Goal: Information Seeking & Learning: Check status

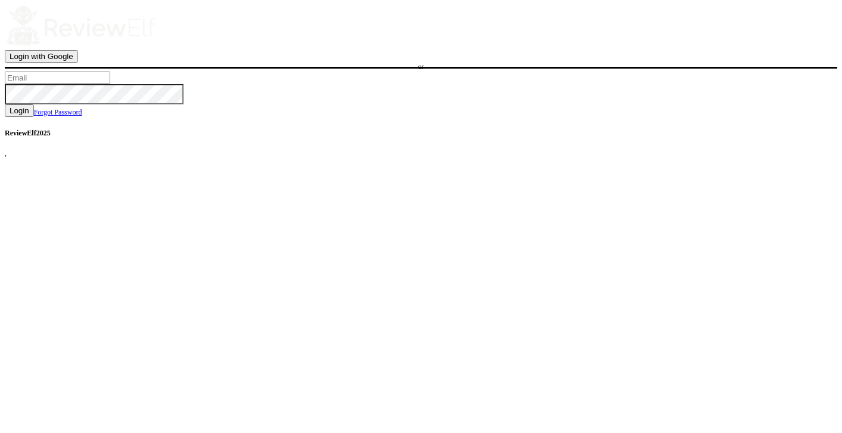
click at [110, 84] on input "text" at bounding box center [57, 78] width 105 height 13
type input "[PERSON_NAME][EMAIL_ADDRESS][PERSON_NAME][DOMAIN_NAME]"
click at [29, 115] on span "Login" at bounding box center [20, 110] width 20 height 9
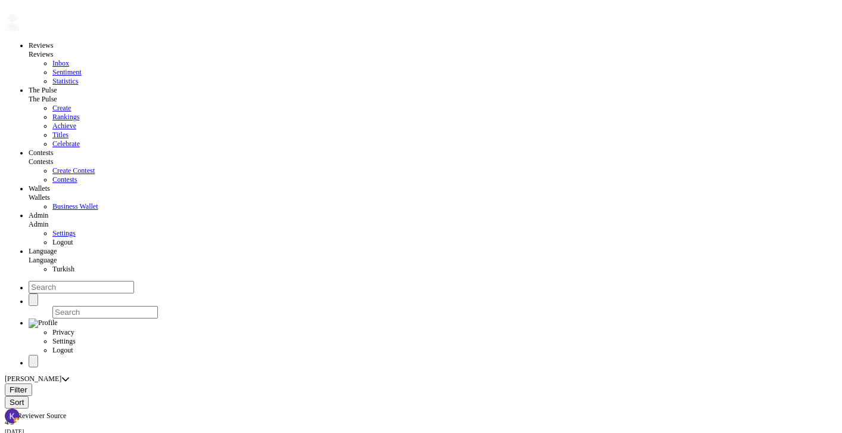
click at [57, 256] on link "Language" at bounding box center [43, 260] width 28 height 8
click at [74, 265] on span "Turkish" at bounding box center [63, 269] width 22 height 8
radio input "false"
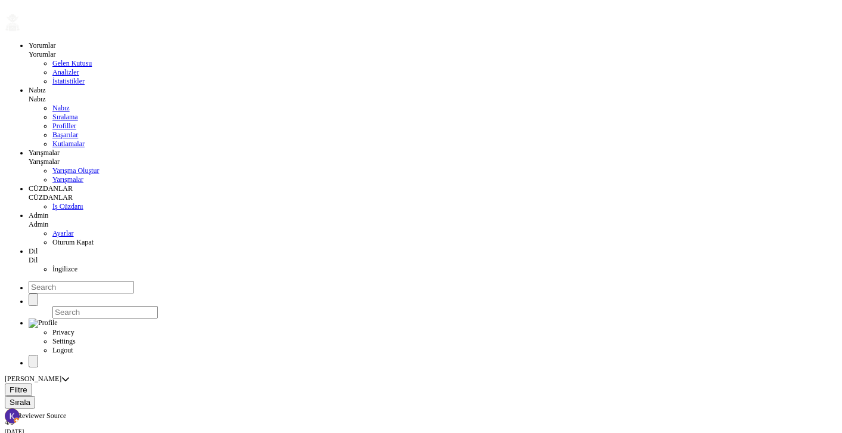
drag, startPoint x: 378, startPoint y: 102, endPoint x: 437, endPoint y: 101, distance: 59.6
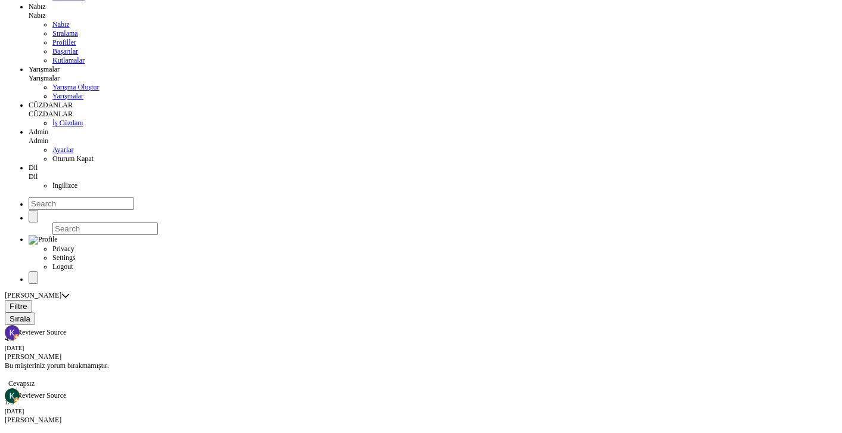
click at [154, 361] on div at bounding box center [421, 361] width 832 height 0
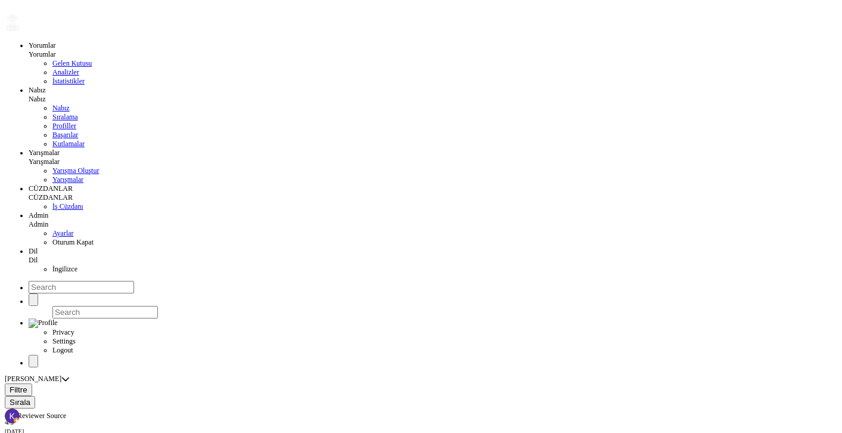
drag, startPoint x: 376, startPoint y: 102, endPoint x: 425, endPoint y: 102, distance: 49.5
copy small "Sat Oct 04 2025"
click at [55, 50] on link "Yorumlar" at bounding box center [42, 54] width 27 height 8
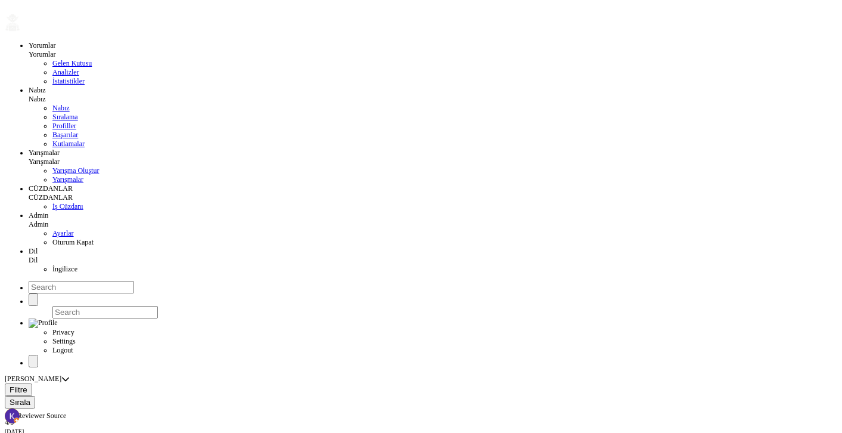
click at [70, 104] on span "Nabız" at bounding box center [60, 108] width 17 height 8
click at [46, 95] on span "Nabız" at bounding box center [37, 99] width 17 height 8
click at [78, 113] on span "Sıralama" at bounding box center [65, 117] width 26 height 8
click at [46, 95] on span "Nabız" at bounding box center [37, 99] width 17 height 8
click at [85, 139] on link "Kutlamalar" at bounding box center [68, 143] width 32 height 8
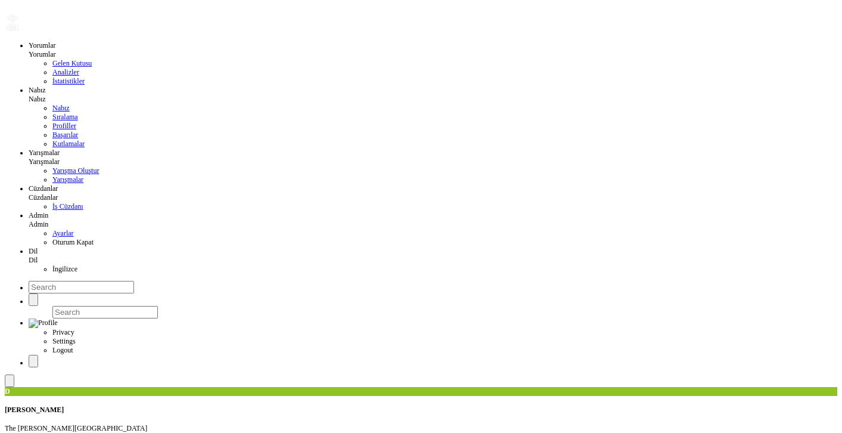
click at [138, 34] on div "Yorumlar Yorumlar Gelen Kutusu Analizler İstatistikler Nabız Nabız Nabız Sırala…" at bounding box center [421, 186] width 832 height 362
click at [46, 95] on span "Nabız" at bounding box center [37, 99] width 17 height 8
click at [70, 104] on span "Nabız" at bounding box center [60, 108] width 17 height 8
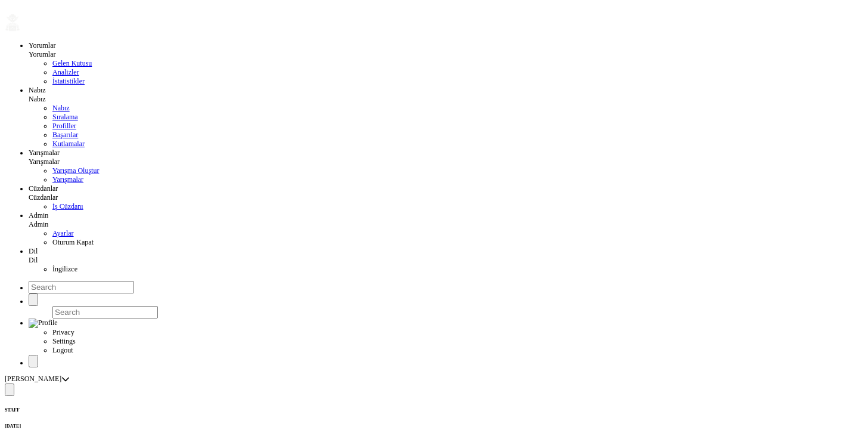
scroll to position [2, 0]
click at [10, 387] on span at bounding box center [10, 387] width 0 height 0
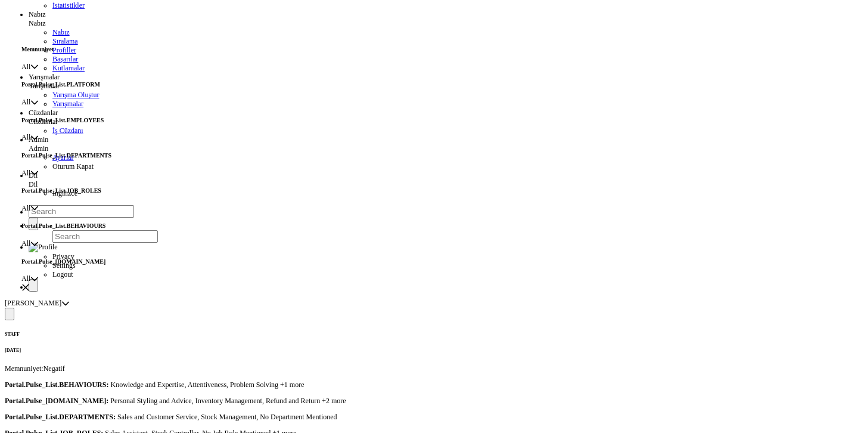
scroll to position [85, 0]
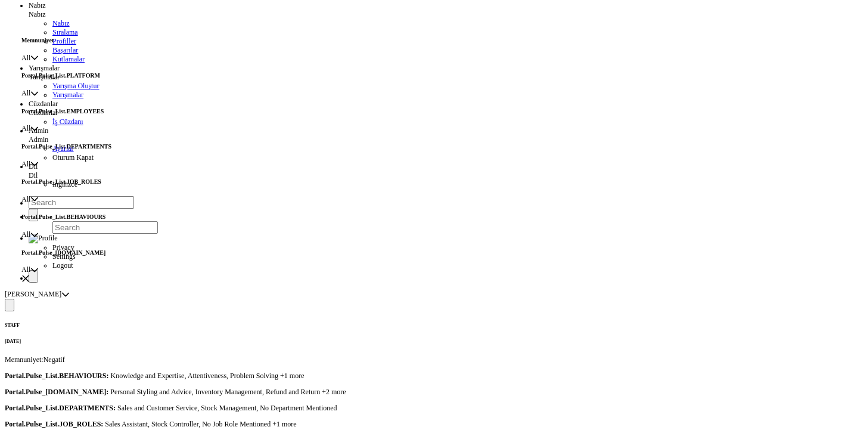
click at [29, 275] on icon "button" at bounding box center [26, 278] width 7 height 7
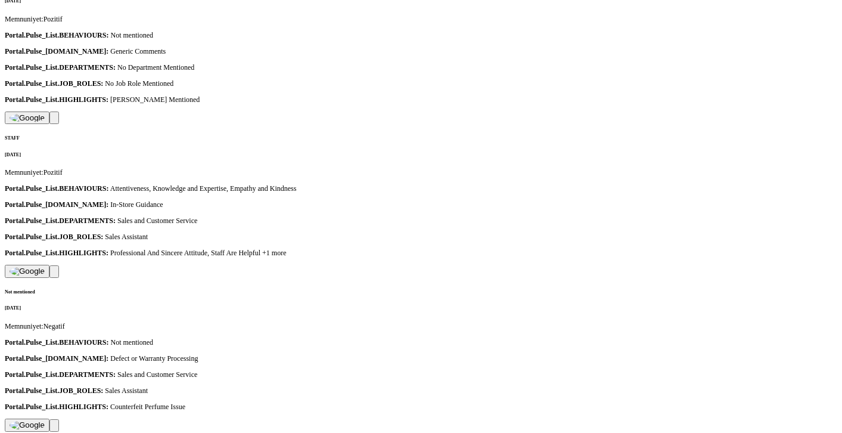
scroll to position [0, 0]
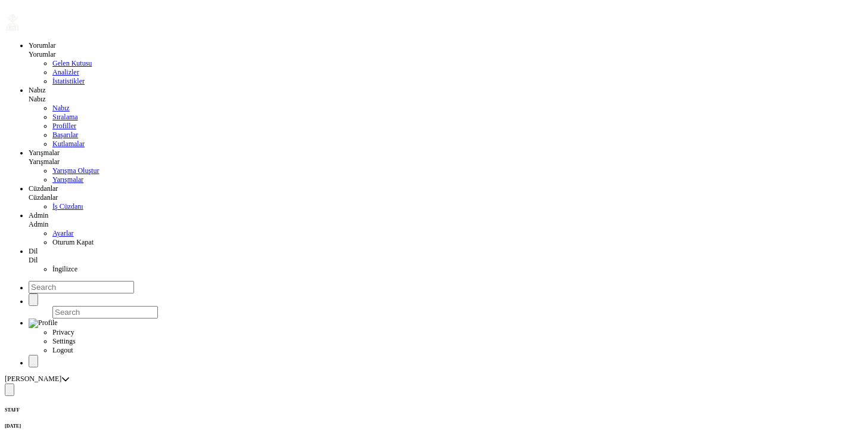
click at [14, 383] on button at bounding box center [10, 389] width 10 height 13
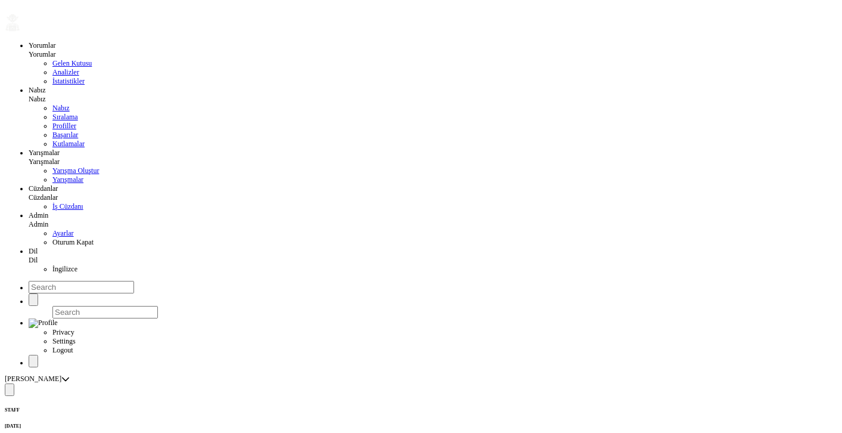
click at [204, 423] on div "03.10.2025" at bounding box center [421, 425] width 832 height 5
click at [38, 256] on span "Dil" at bounding box center [33, 260] width 9 height 8
click at [77, 265] on span "İngilizce" at bounding box center [64, 269] width 25 height 8
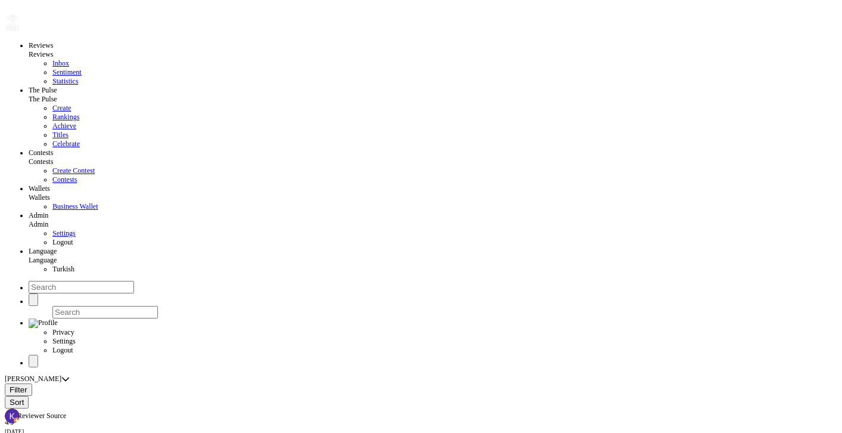
radio input "false"
click at [57, 95] on span "The Pulse" at bounding box center [43, 99] width 29 height 8
click at [71, 104] on link "Create" at bounding box center [61, 108] width 18 height 8
click at [14, 383] on button at bounding box center [10, 389] width 10 height 13
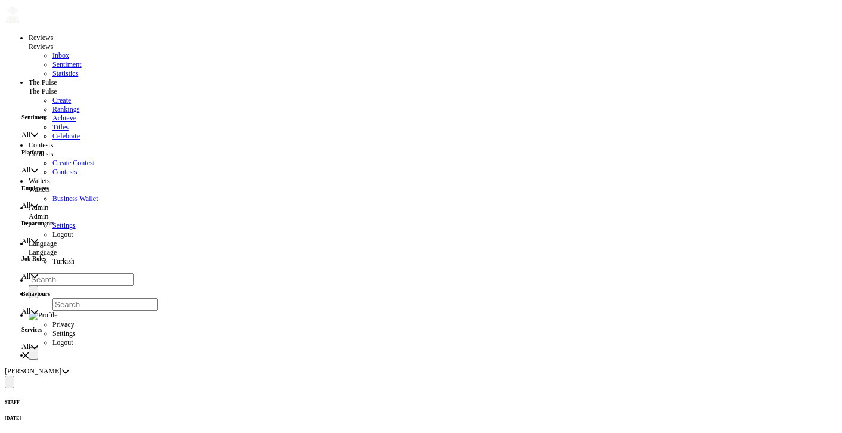
scroll to position [16, 0]
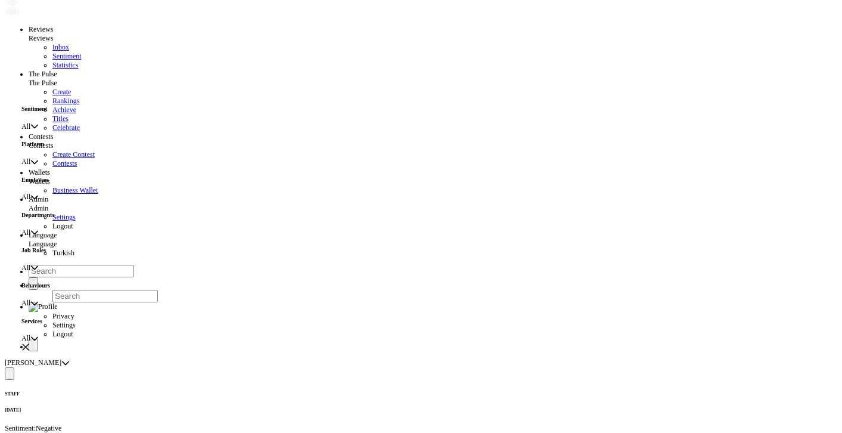
click at [30, 125] on span "All" at bounding box center [25, 126] width 9 height 9
click at [78, 367] on div at bounding box center [421, 373] width 832 height 13
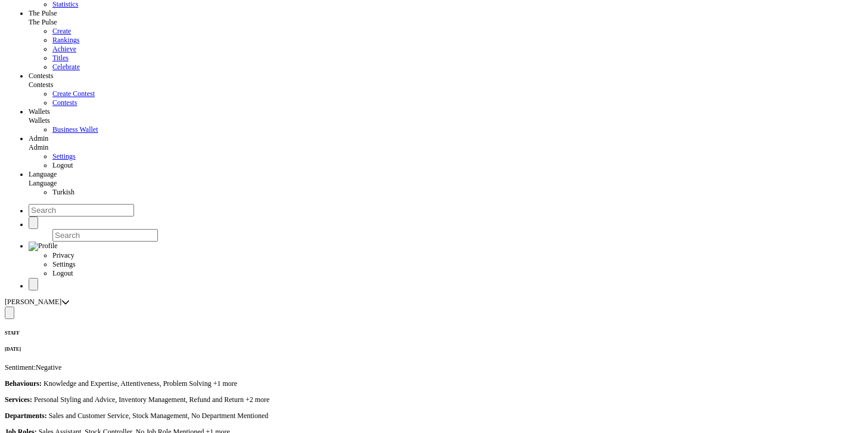
scroll to position [76, 0]
click at [324, 428] on p "Job Roles : Sales Assistant, Stock Controller, No Job Role Mentioned +1 more" at bounding box center [421, 432] width 832 height 9
click at [359, 428] on p "Job Roles : Sales Assistant, Stock Controller, No Job Role Mentioned +1 more" at bounding box center [421, 432] width 832 height 9
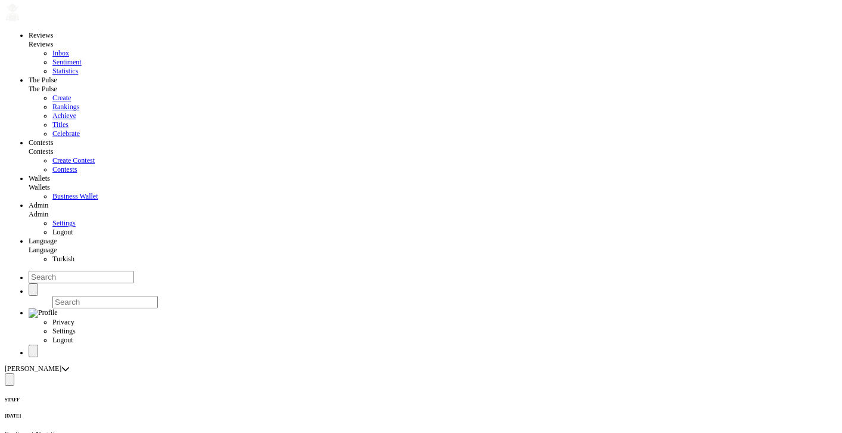
scroll to position [0, 0]
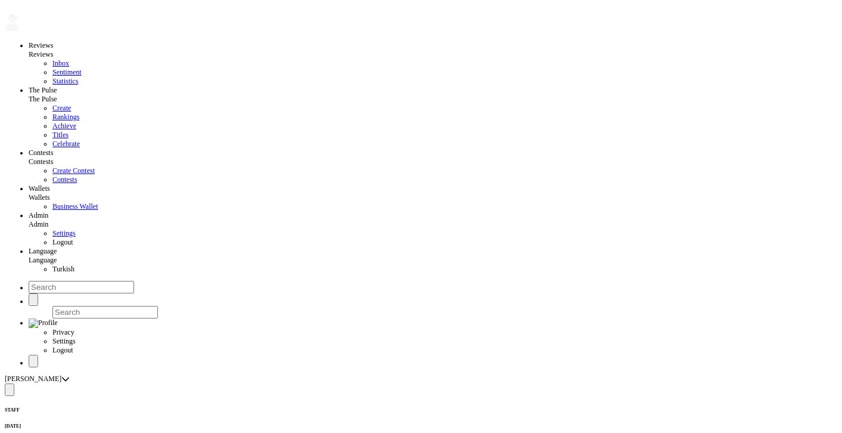
click at [57, 256] on span "Language" at bounding box center [43, 260] width 28 height 8
click at [74, 265] on span "Turkish" at bounding box center [63, 269] width 22 height 8
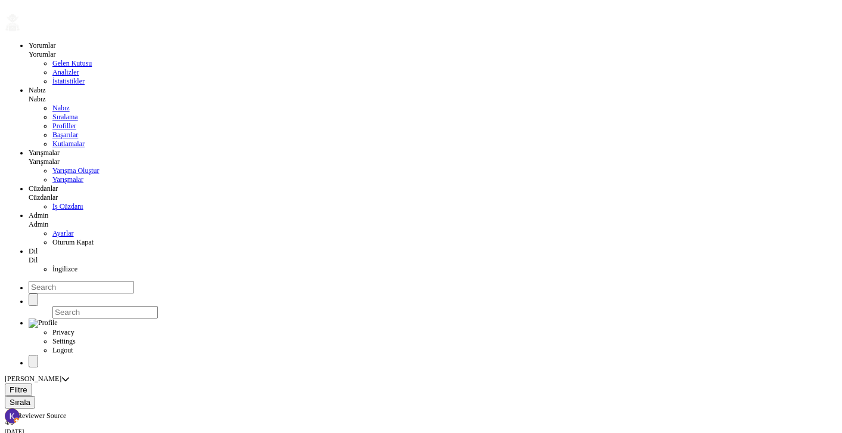
click at [132, 30] on div "Yorumlar Yorumlar Gelen Kutusu Analizler İstatistikler Nabız Nabız Nabız Sırala…" at bounding box center [421, 186] width 832 height 362
click at [46, 95] on span "Nabız" at bounding box center [37, 99] width 17 height 8
click at [70, 104] on link "Nabız" at bounding box center [60, 108] width 17 height 8
click at [264, 423] on div "[DATE]" at bounding box center [421, 425] width 832 height 5
click at [14, 383] on button at bounding box center [10, 389] width 10 height 13
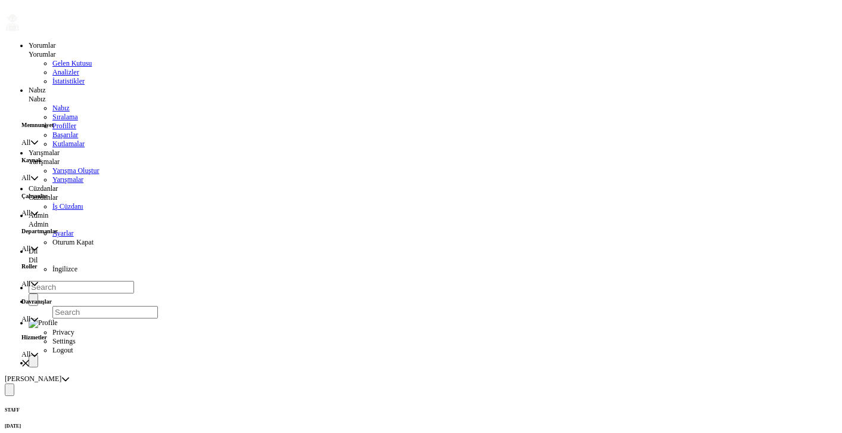
click at [160, 423] on div "[DATE]" at bounding box center [421, 425] width 832 height 5
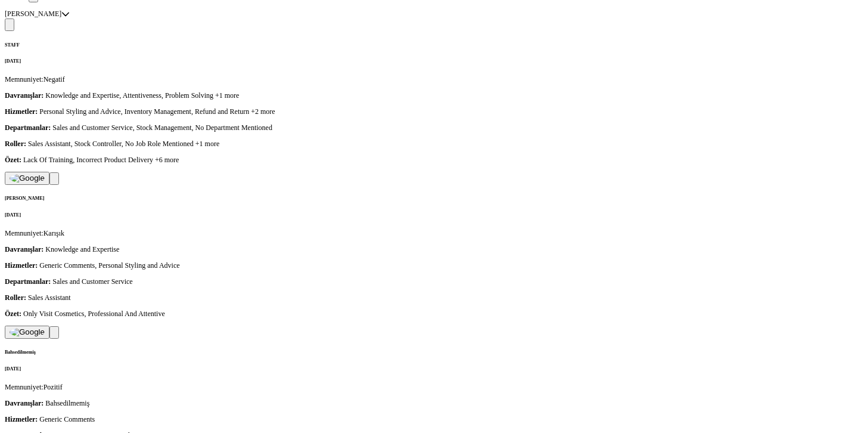
scroll to position [369, 0]
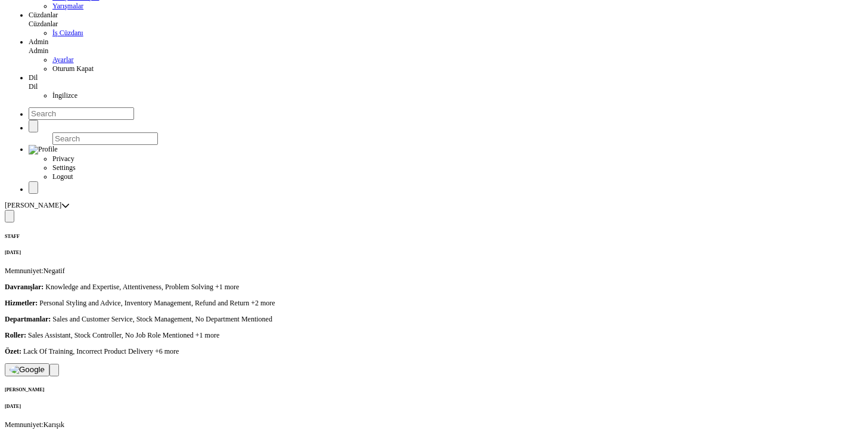
scroll to position [0, 0]
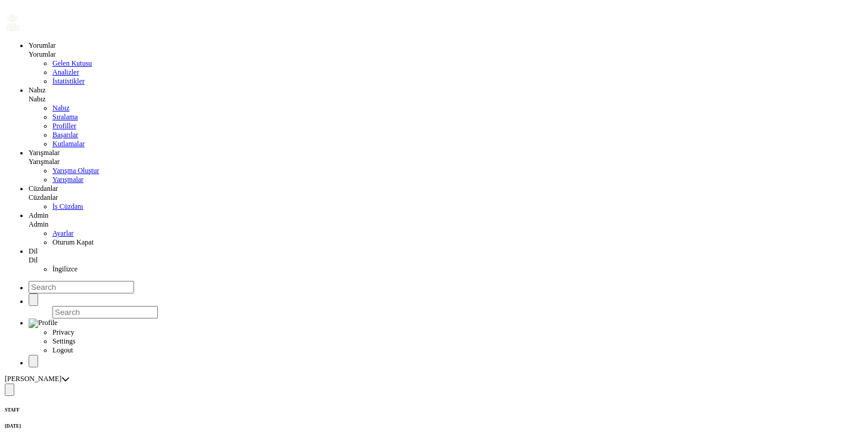
click at [46, 95] on span "Nabız" at bounding box center [37, 99] width 17 height 8
click at [78, 113] on span "Sıralama" at bounding box center [65, 117] width 26 height 8
click at [10, 390] on span at bounding box center [10, 390] width 0 height 0
click at [37, 189] on icon "button" at bounding box center [33, 193] width 8 height 8
click at [70, 375] on icon at bounding box center [65, 379] width 8 height 8
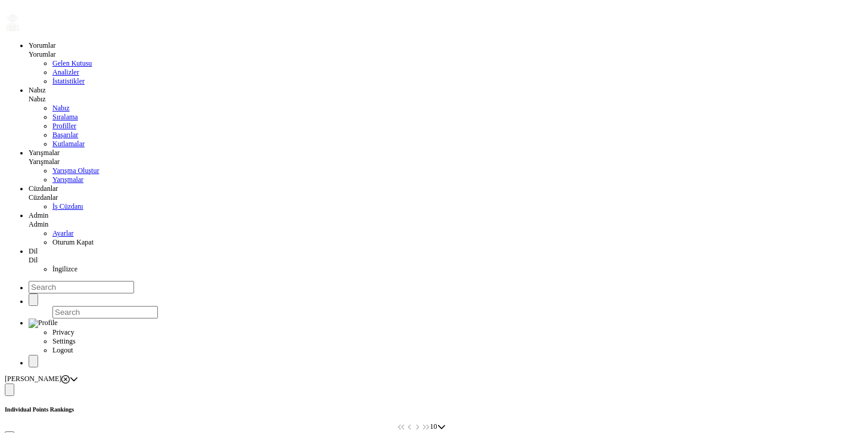
click at [70, 375] on icon at bounding box center [65, 379] width 8 height 8
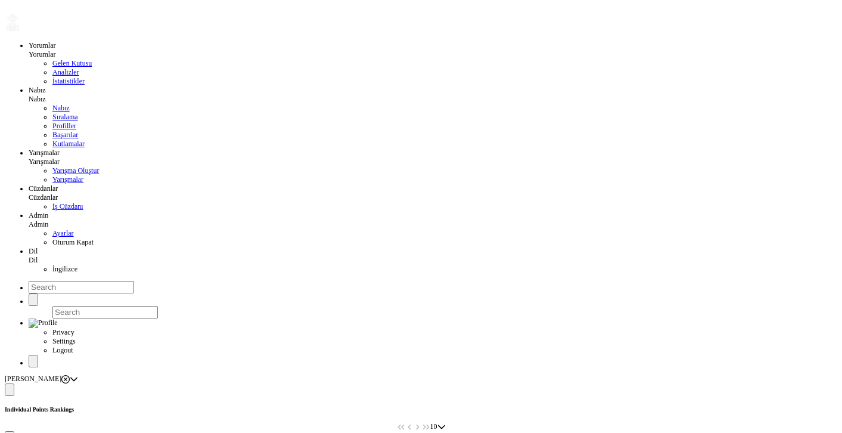
click at [70, 375] on icon at bounding box center [65, 379] width 8 height 8
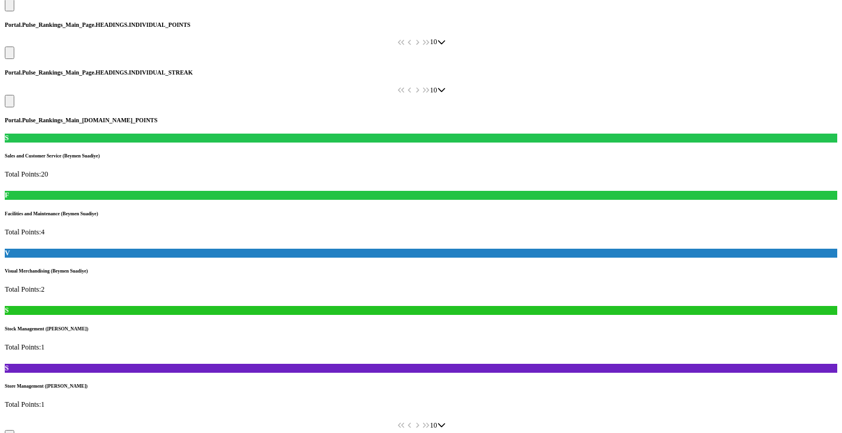
scroll to position [385, 0]
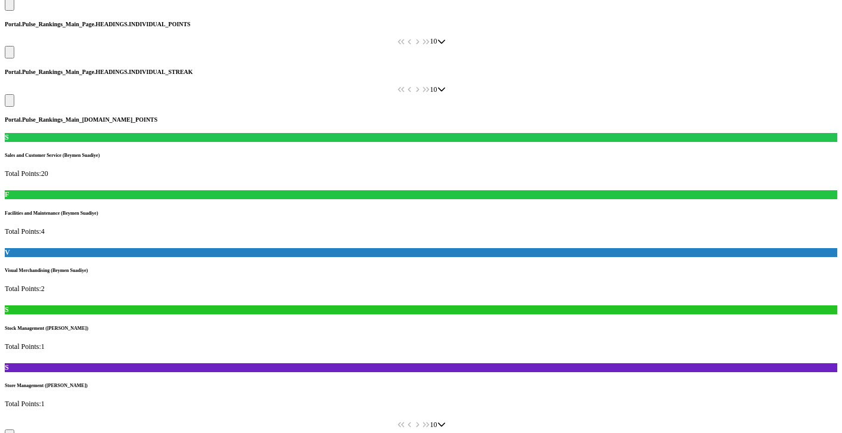
click at [14, 429] on button at bounding box center [10, 435] width 10 height 13
click at [63, 284] on span "Department" at bounding box center [46, 279] width 34 height 9
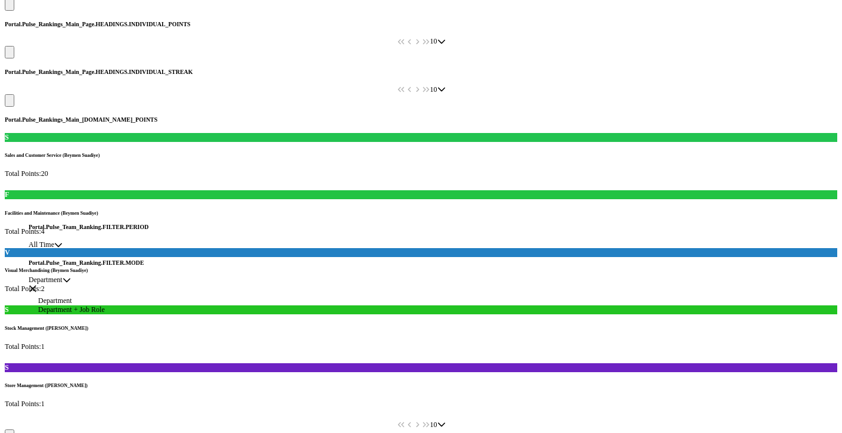
click at [63, 284] on span "Department" at bounding box center [46, 279] width 34 height 9
click at [54, 249] on span "All Time" at bounding box center [42, 244] width 26 height 9
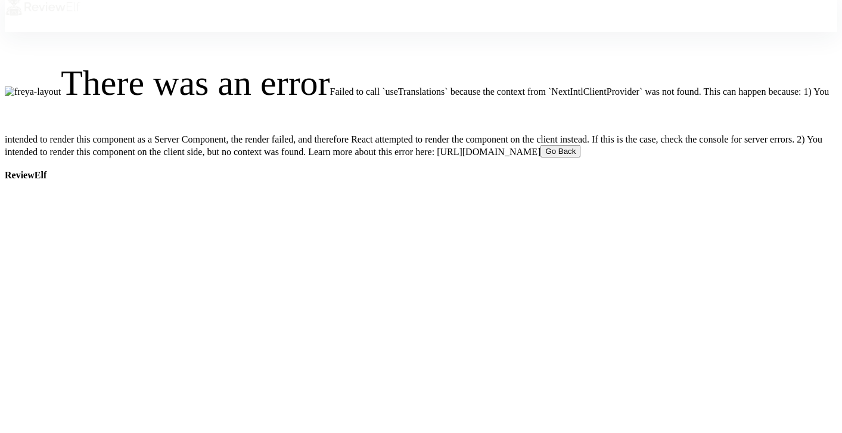
scroll to position [10, 0]
click at [251, 91] on div "There was an error Failed to call `useTranslations` because the context from `N…" at bounding box center [421, 94] width 832 height 125
click at [229, 103] on div "There was an error Failed to call `useTranslations` because the context from `N…" at bounding box center [421, 94] width 832 height 125
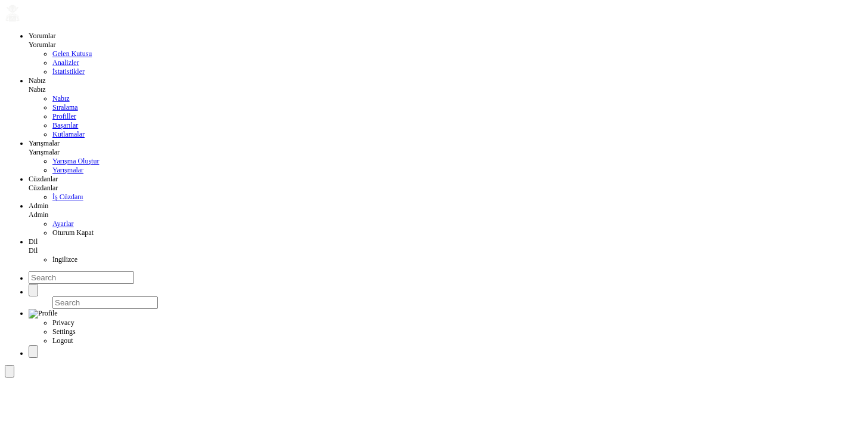
scroll to position [10, 0]
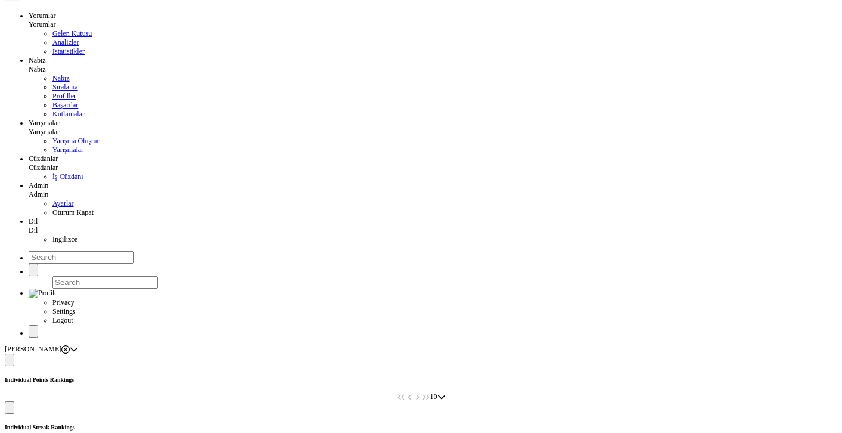
scroll to position [29, 0]
click at [14, 354] on button at bounding box center [10, 360] width 10 height 13
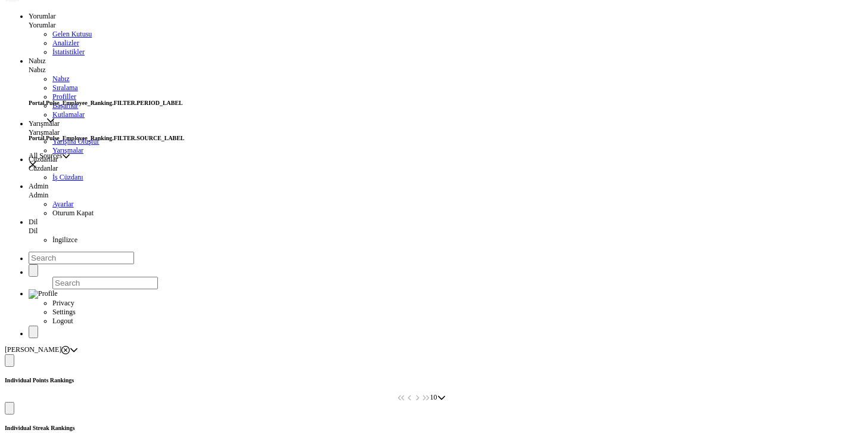
click at [101, 100] on div "Portal.Pulse_Employee_Ranking.FILTER.PERIOD_LABEL empty Portal.Pulse_Employee_R…" at bounding box center [107, 130] width 156 height 61
click at [338, 377] on h5 "Individual Points Rankings" at bounding box center [421, 380] width 832 height 7
click at [10, 408] on span at bounding box center [10, 408] width 0 height 0
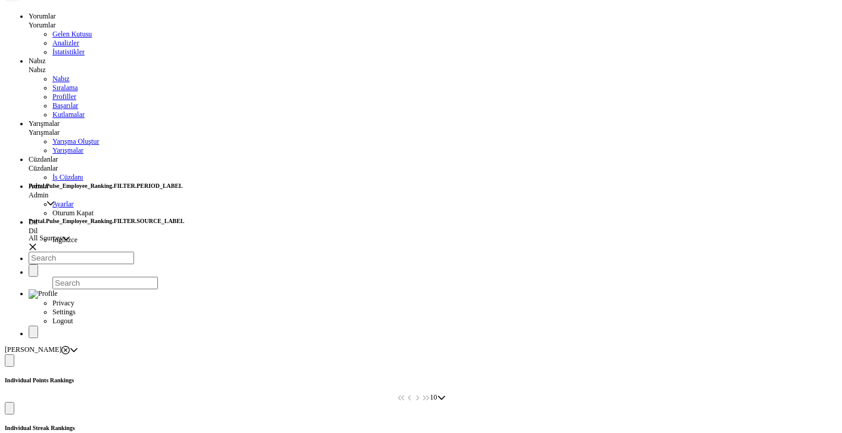
click at [97, 187] on h5 "Portal.Pulse_Employee_Ranking.FILTER.PERIOD_LABEL" at bounding box center [107, 185] width 156 height 7
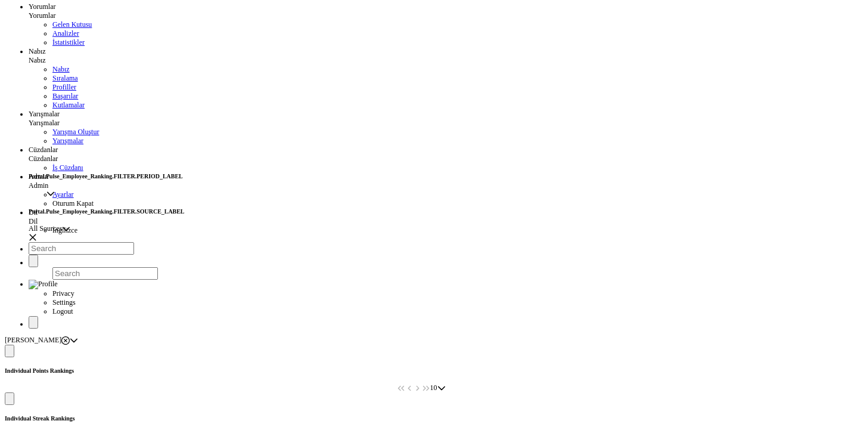
scroll to position [40, 0]
click at [55, 196] on div "empty" at bounding box center [42, 192] width 26 height 9
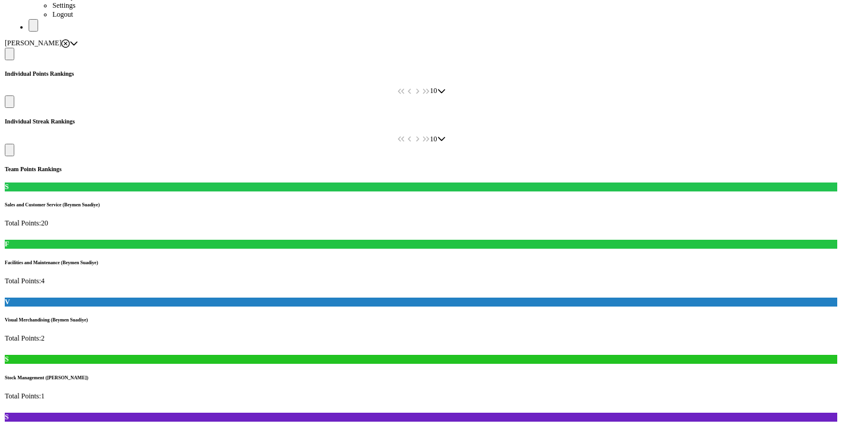
scroll to position [483, 0]
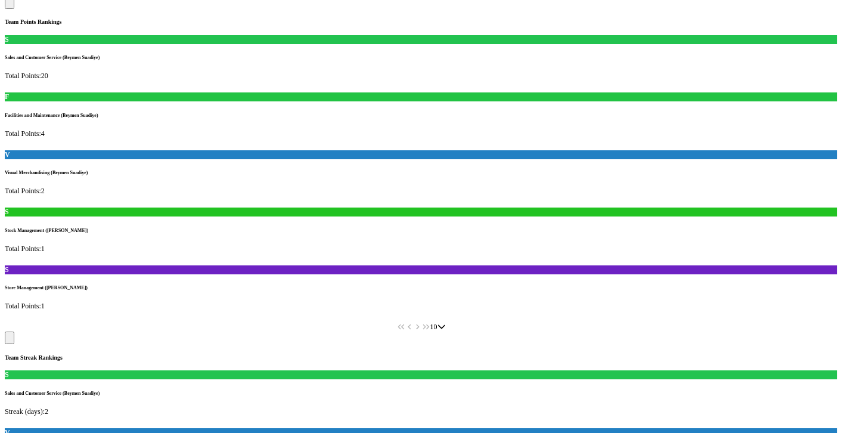
click at [10, 337] on span at bounding box center [10, 337] width 0 height 0
click at [54, 146] on span "All Time" at bounding box center [42, 146] width 26 height 9
click at [61, 187] on span "Department" at bounding box center [46, 182] width 34 height 9
click at [62, 187] on span "Department" at bounding box center [46, 182] width 34 height 9
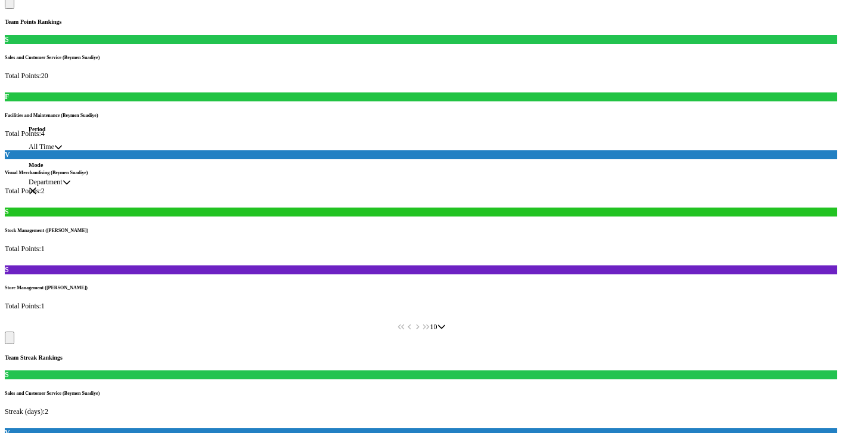
click at [279, 331] on div "Team Streak Rankings" at bounding box center [421, 345] width 832 height 29
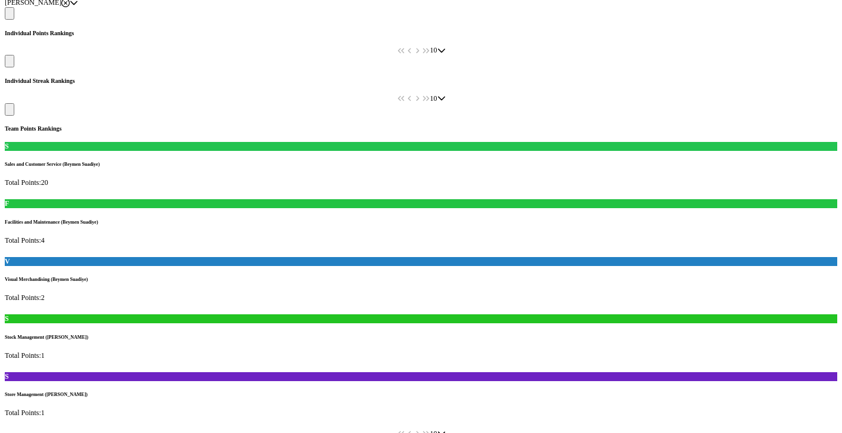
scroll to position [0, 0]
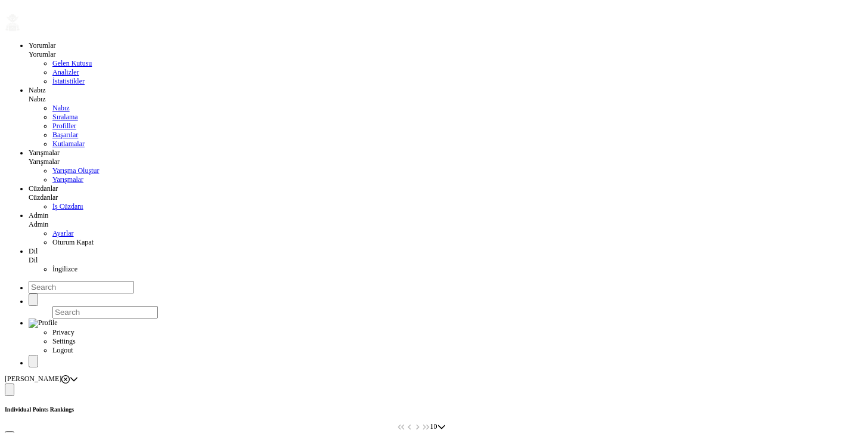
click at [10, 390] on span at bounding box center [10, 390] width 0 height 0
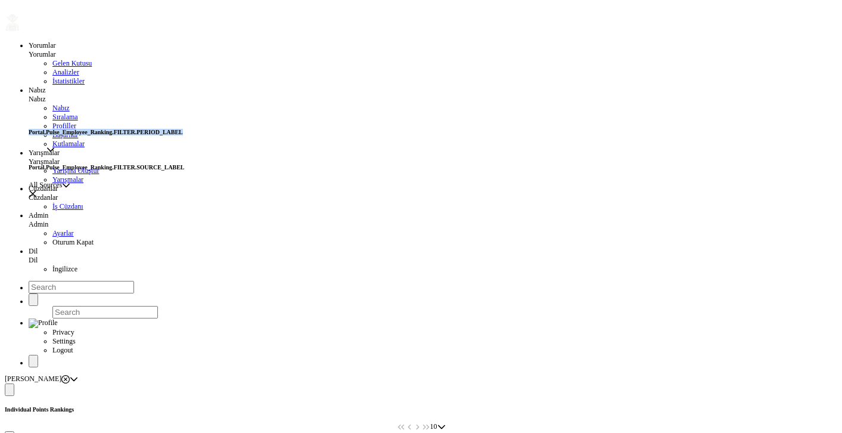
drag, startPoint x: 40, startPoint y: 134, endPoint x: 277, endPoint y: 133, distance: 236.6
click at [185, 133] on h5 "Portal.Pulse_Employee_Ranking.FILTER.PERIOD_LABEL" at bounding box center [107, 132] width 156 height 7
copy h5 "Portal.Pulse_Employee_Ranking.FILTER.PERIOD_LABEL"
click at [62, 185] on span "All Sources" at bounding box center [45, 185] width 33 height 9
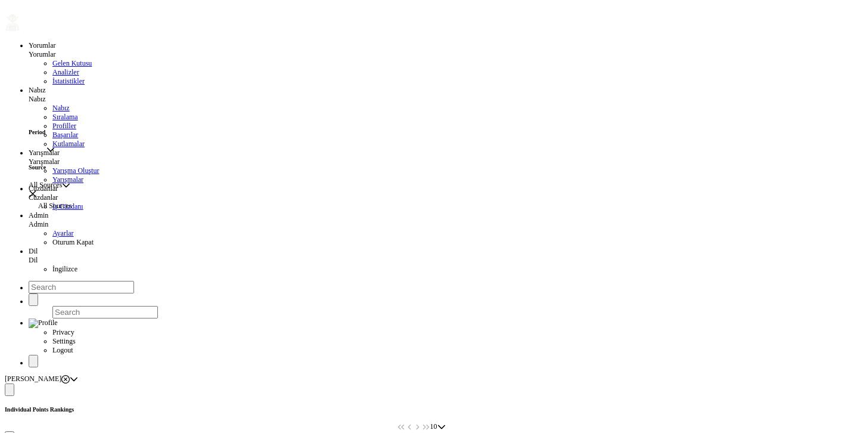
click at [62, 186] on span "All Sources" at bounding box center [45, 185] width 33 height 9
click at [55, 151] on div "empty" at bounding box center [42, 149] width 26 height 9
click at [37, 189] on button "button" at bounding box center [33, 193] width 8 height 8
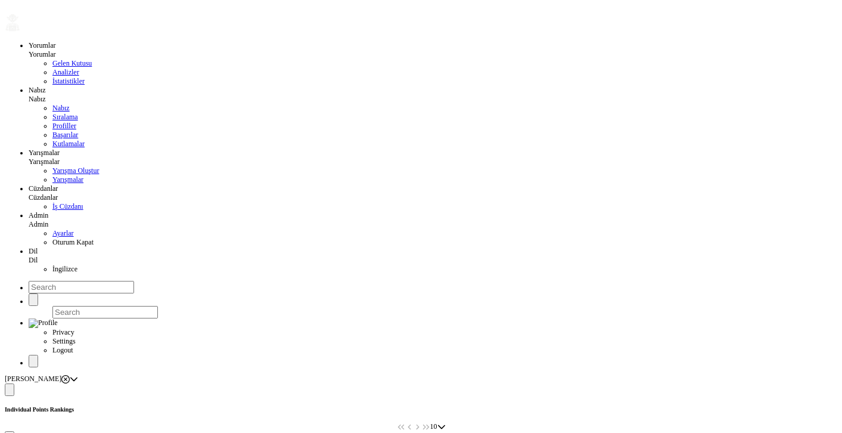
click at [70, 374] on div "Beymen Suadiye" at bounding box center [37, 378] width 65 height 9
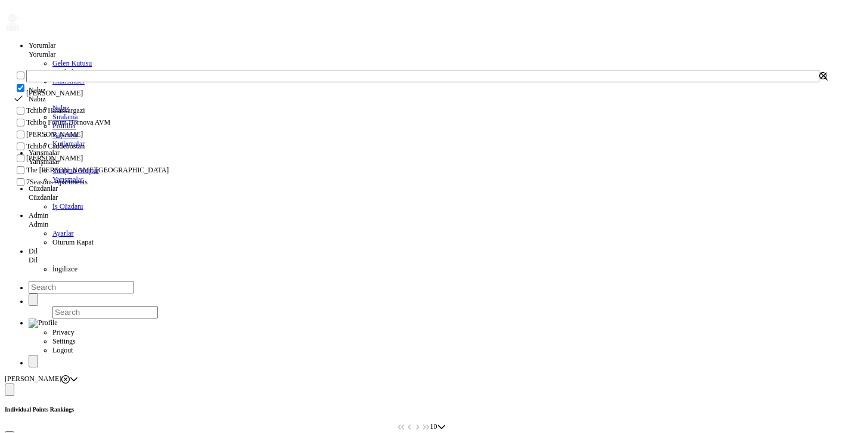
scroll to position [71, 0]
click at [35, 176] on li "The Clementine Churchill Hospital" at bounding box center [420, 170] width 813 height 12
checkbox input "true"
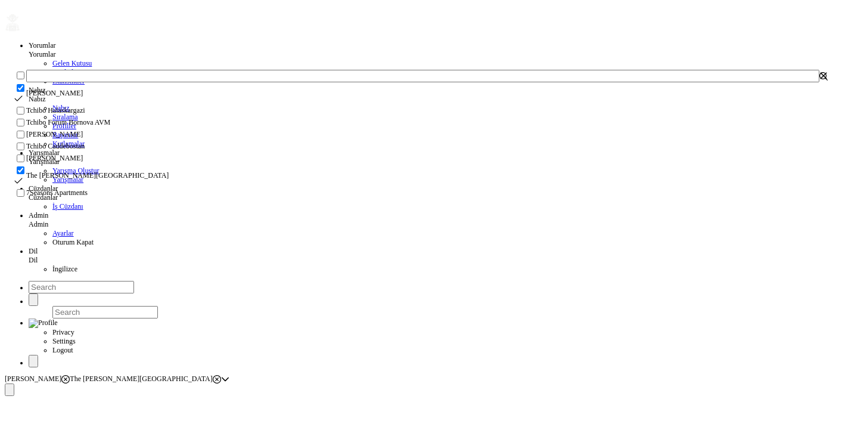
scroll to position [0, 0]
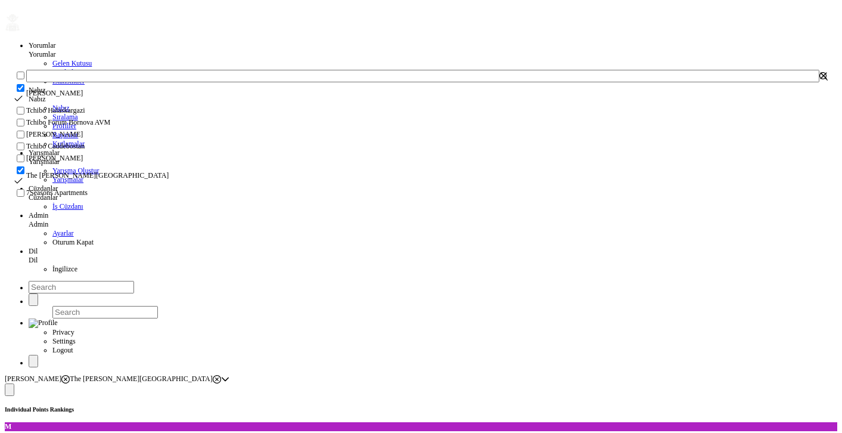
click at [819, 80] on icon "button" at bounding box center [823, 76] width 8 height 8
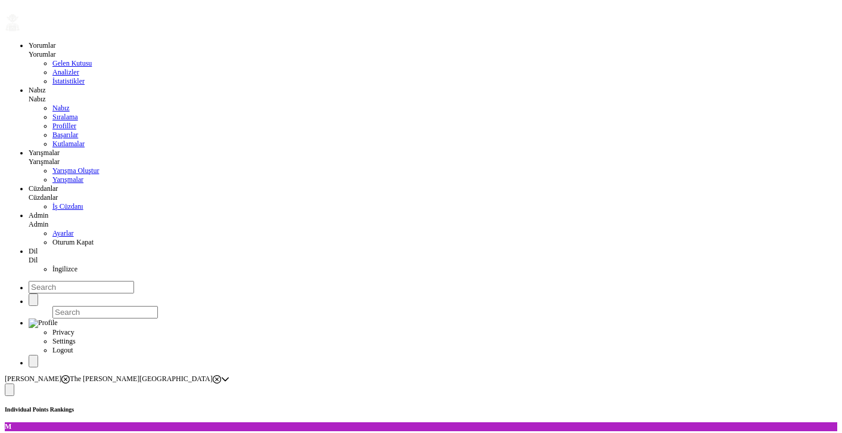
click at [14, 383] on button at bounding box center [10, 389] width 10 height 13
click at [54, 153] on span "All Time" at bounding box center [42, 149] width 26 height 9
click at [69, 179] on li "This Month" at bounding box center [74, 174] width 72 height 9
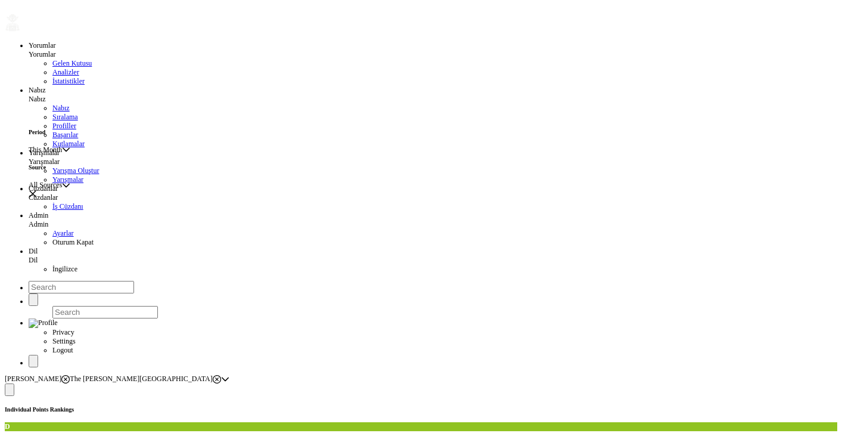
click at [10, 390] on span at bounding box center [10, 390] width 0 height 0
click at [61, 188] on span "All Sources" at bounding box center [45, 185] width 33 height 9
click at [65, 219] on span "Mentions" at bounding box center [51, 214] width 27 height 8
click at [10, 390] on span at bounding box center [10, 390] width 0 height 0
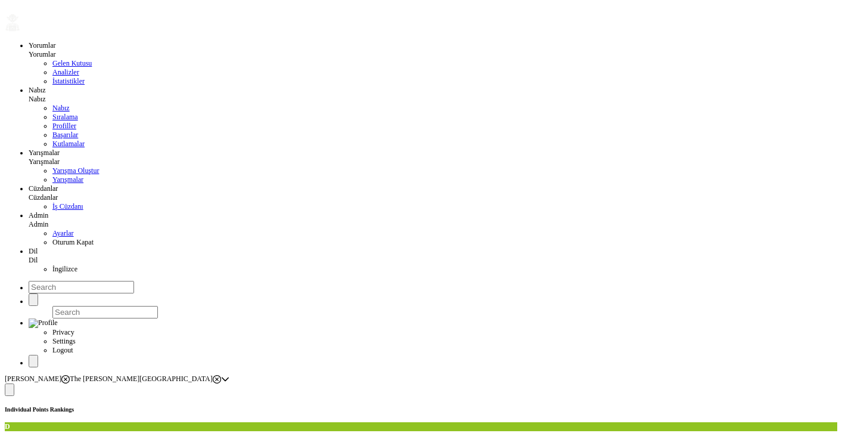
click at [10, 390] on span at bounding box center [10, 390] width 0 height 0
click at [55, 185] on span "Mentions" at bounding box center [42, 185] width 27 height 9
click at [68, 210] on span "All Sources" at bounding box center [54, 205] width 33 height 8
drag, startPoint x: 60, startPoint y: 191, endPoint x: 237, endPoint y: 192, distance: 177.6
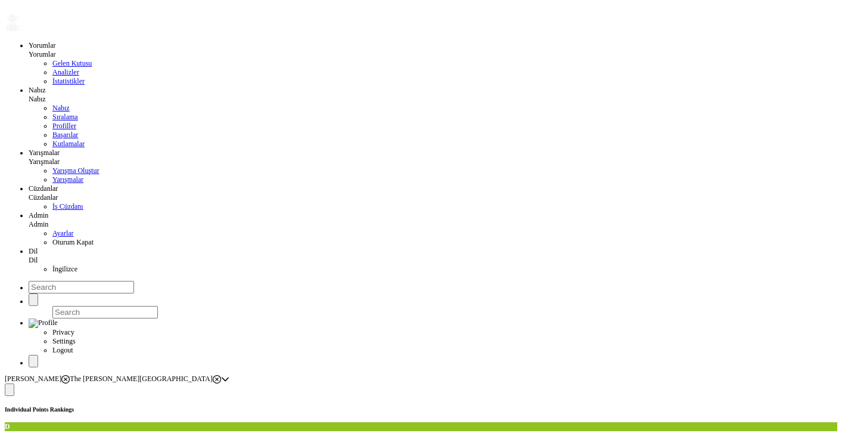
copy p "ortal.Pulse_Employee_Ranking.UNIT_LABEL.POINTS"
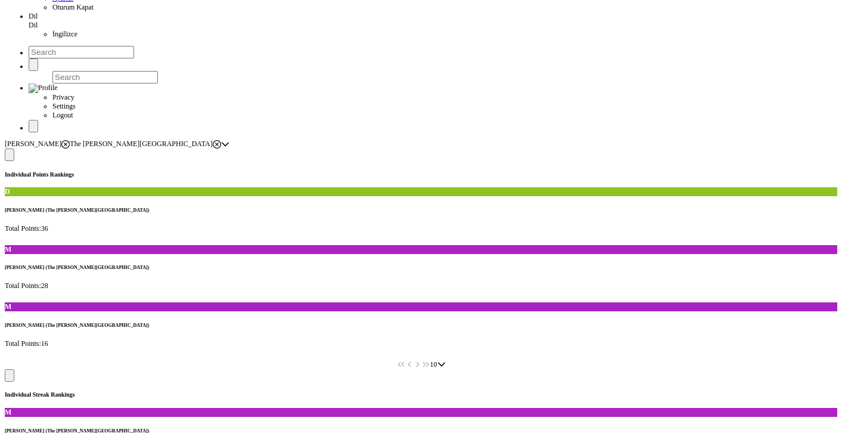
scroll to position [238, 0]
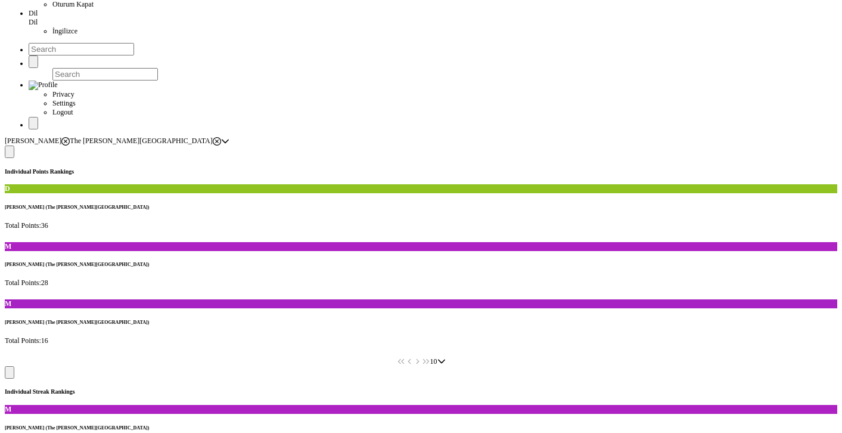
click at [10, 372] on span at bounding box center [10, 372] width 0 height 0
click at [54, 133] on span "All Time" at bounding box center [42, 133] width 26 height 9
click at [54, 132] on span "All Time" at bounding box center [42, 133] width 26 height 9
click at [62, 173] on span "All Sources" at bounding box center [45, 168] width 33 height 9
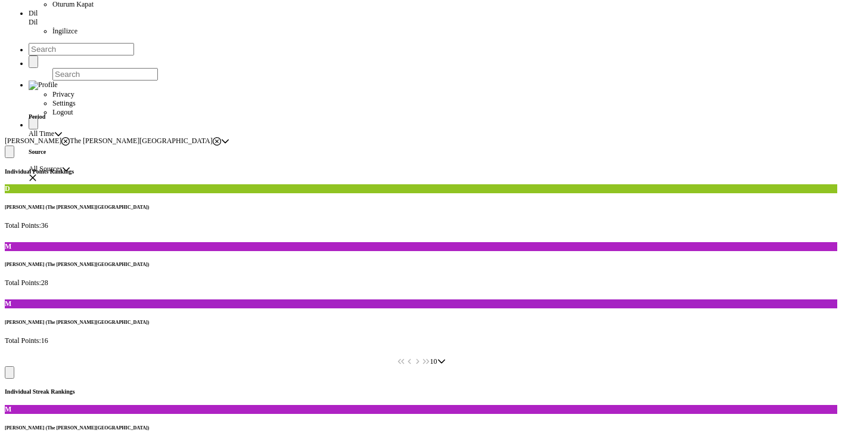
click at [192, 388] on h5 "Individual Streak Rankings" at bounding box center [421, 391] width 832 height 7
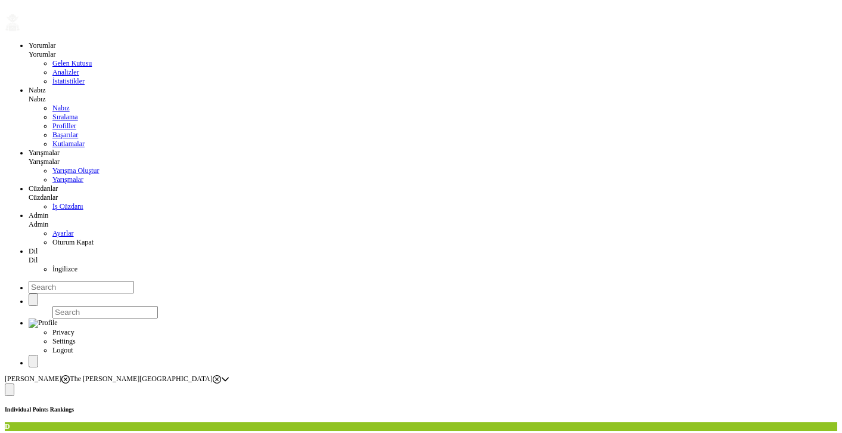
scroll to position [0, 0]
click at [275, 406] on h5 "Individual Points Rankings" at bounding box center [421, 409] width 832 height 7
click at [213, 406] on h5 "Individual Points Rankings" at bounding box center [421, 409] width 832 height 7
click at [347, 406] on h5 "Individual Points Rankings" at bounding box center [421, 409] width 832 height 7
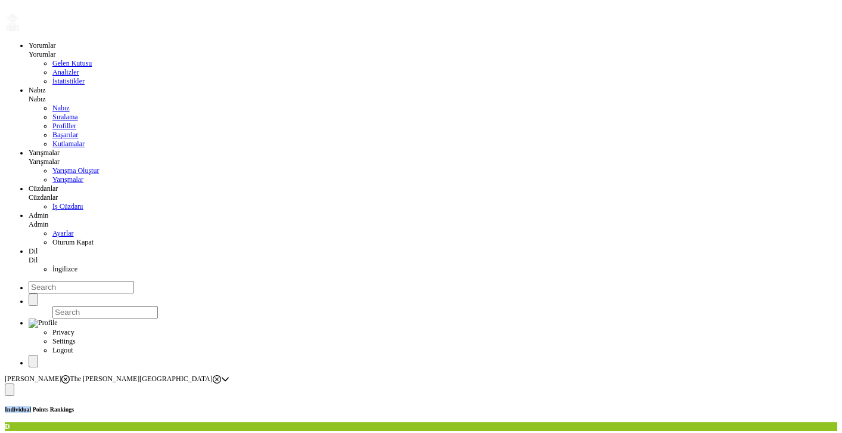
click at [344, 406] on h5 "Individual Points Rankings" at bounding box center [421, 409] width 832 height 7
click at [38, 256] on link "Dil" at bounding box center [33, 260] width 9 height 8
click at [77, 265] on span "İngilizce" at bounding box center [64, 269] width 25 height 8
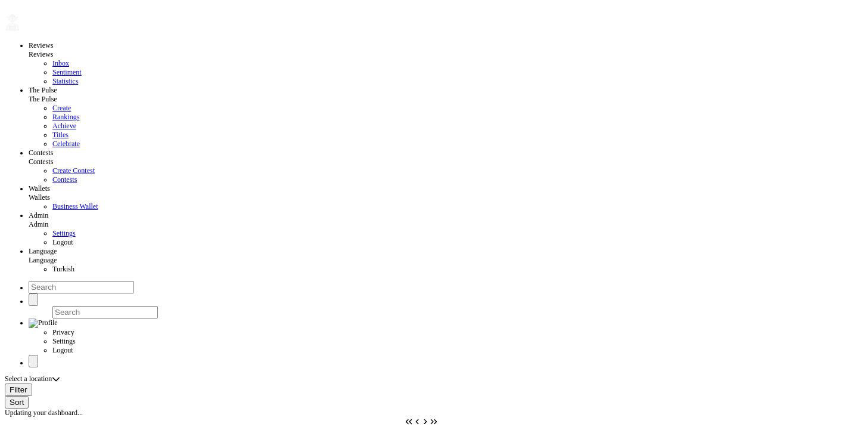
click at [57, 256] on link "Language" at bounding box center [43, 260] width 28 height 8
click at [74, 265] on link "Turkish" at bounding box center [63, 269] width 22 height 8
click at [46, 95] on span "Nabız" at bounding box center [37, 99] width 17 height 8
click at [78, 113] on span "Sıralama" at bounding box center [65, 117] width 26 height 8
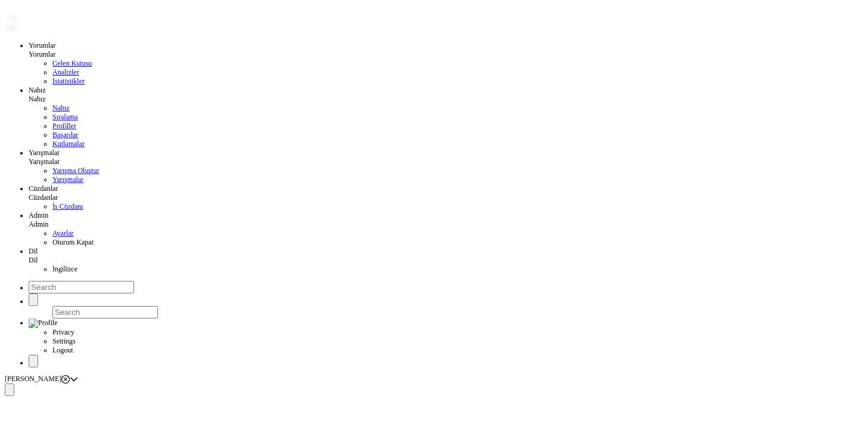
click at [70, 374] on div "Beymen Suadiye" at bounding box center [37, 378] width 65 height 9
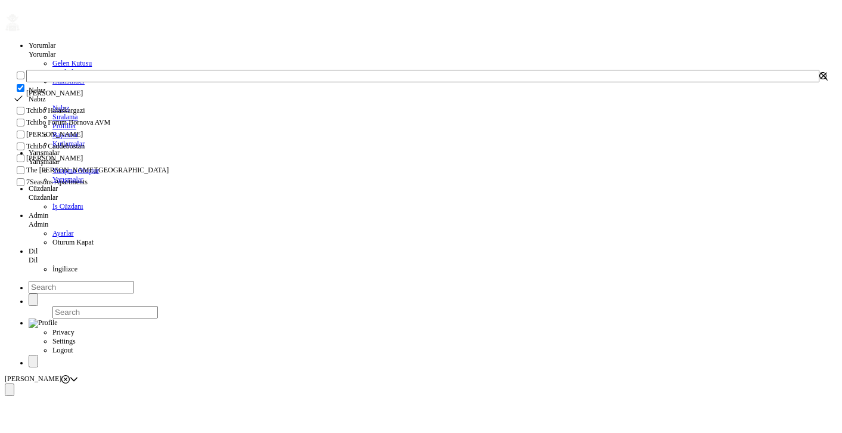
scroll to position [67, 0]
click at [68, 175] on span "The Clementine Churchill Hospital" at bounding box center [97, 170] width 142 height 9
checkbox input "true"
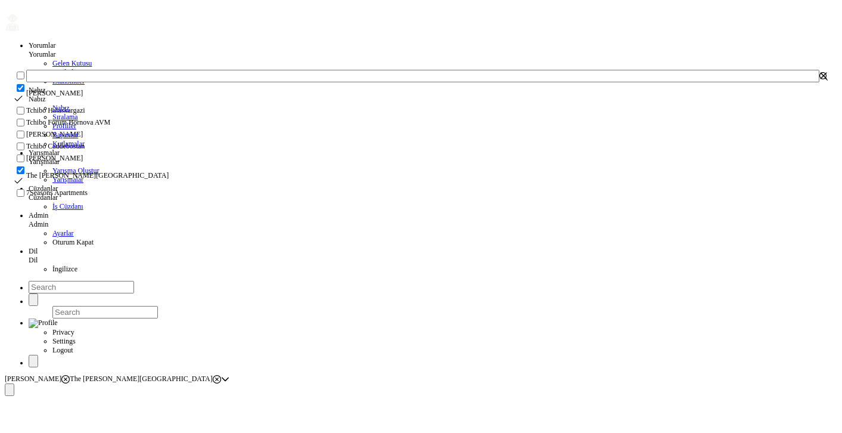
scroll to position [53, 0]
click at [819, 80] on icon "button" at bounding box center [823, 76] width 8 height 8
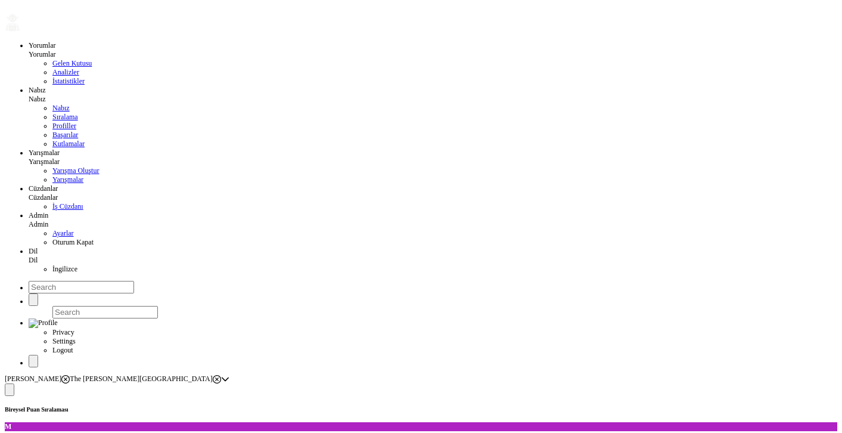
click at [14, 383] on button at bounding box center [10, 389] width 10 height 13
click at [52, 154] on span "Tamamı" at bounding box center [40, 149] width 23 height 9
click at [52, 153] on span "Tamamı" at bounding box center [40, 149] width 23 height 9
click at [45, 188] on span "Hepsi" at bounding box center [37, 185] width 17 height 9
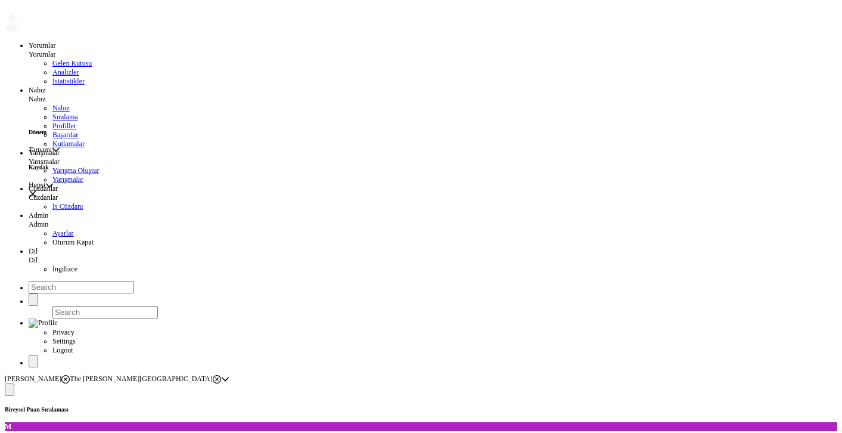
click at [37, 189] on button "button" at bounding box center [33, 193] width 8 height 8
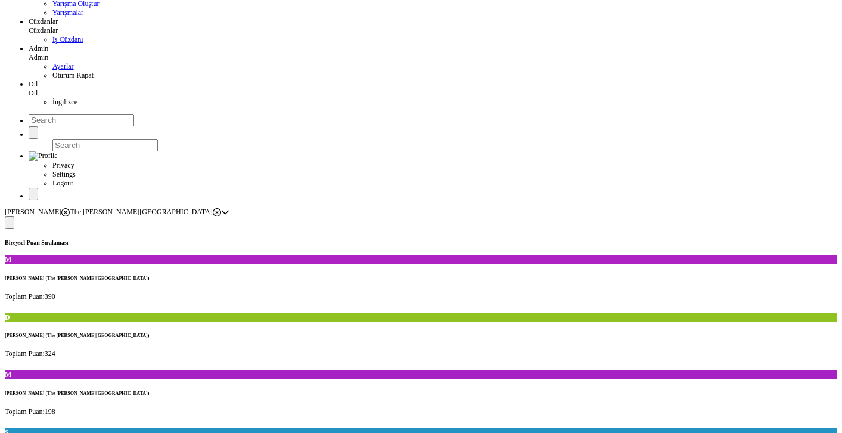
scroll to position [195, 0]
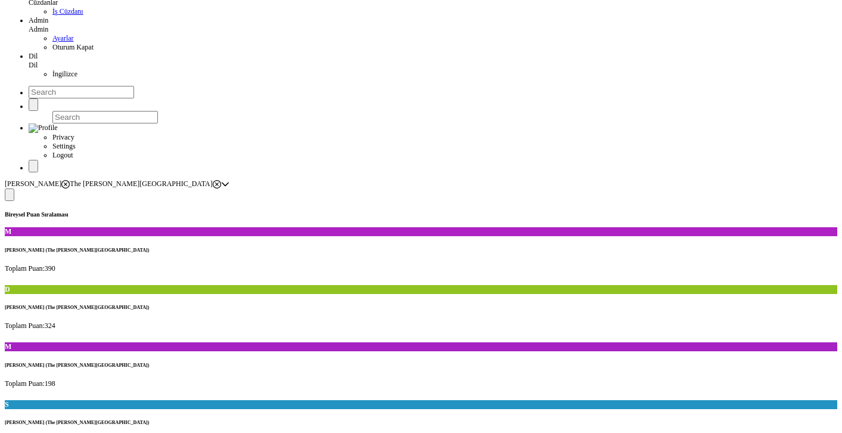
click at [52, 222] on span "Tamamı" at bounding box center [40, 223] width 23 height 9
click at [37, 263] on button "button" at bounding box center [33, 267] width 8 height 8
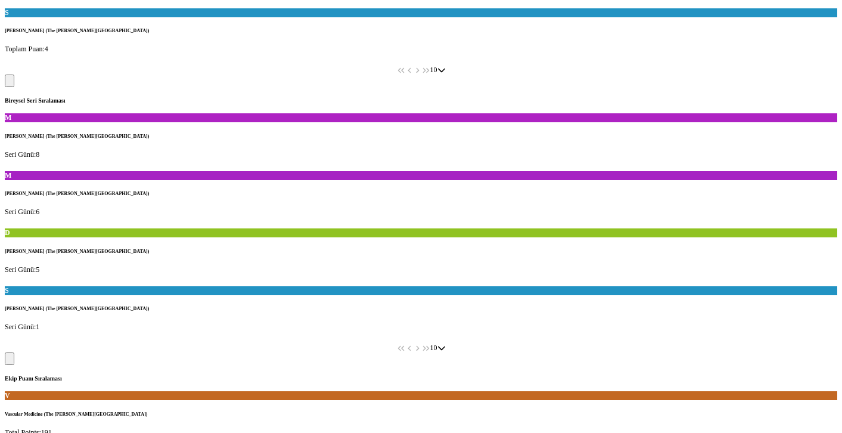
scroll to position [586, 0]
click at [106, 375] on h5 "Ekip Puanı Sıralaması" at bounding box center [421, 378] width 832 height 7
click at [14, 352] on button at bounding box center [10, 358] width 10 height 13
click at [54, 96] on span "All Time" at bounding box center [42, 100] width 26 height 9
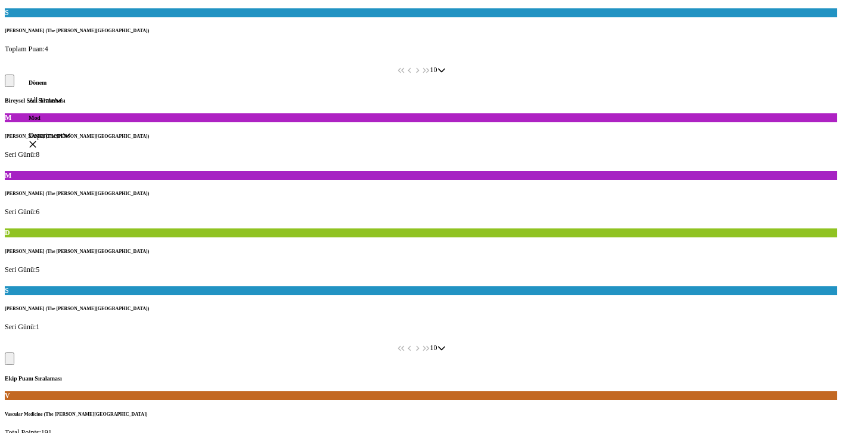
click at [185, 375] on div "Ekip Puanı Sıralaması" at bounding box center [421, 378] width 832 height 7
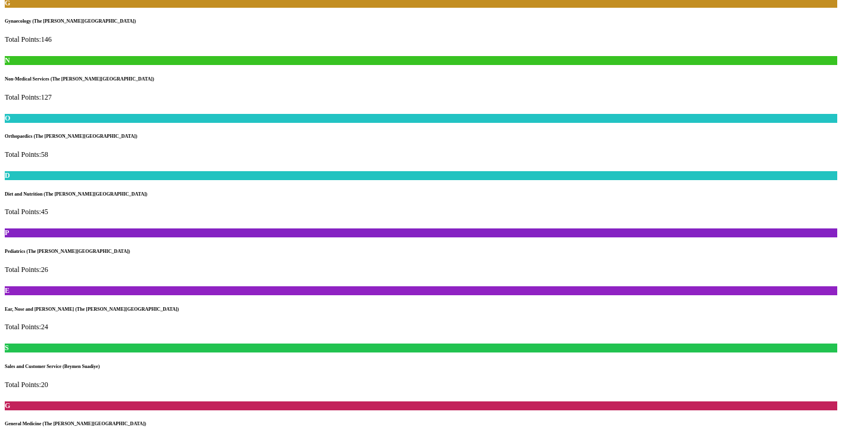
scroll to position [922, 0]
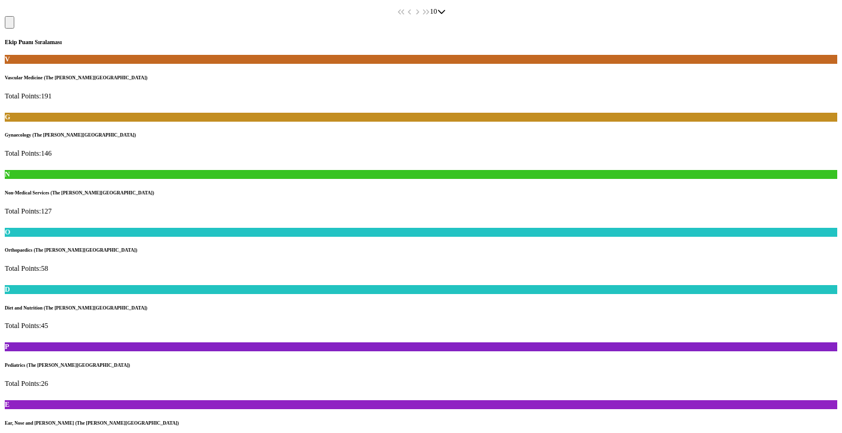
click at [54, 314] on span "All Time" at bounding box center [42, 311] width 26 height 9
click at [54, 316] on span "All Time" at bounding box center [42, 311] width 26 height 9
click at [54, 310] on span "All Time" at bounding box center [42, 311] width 26 height 9
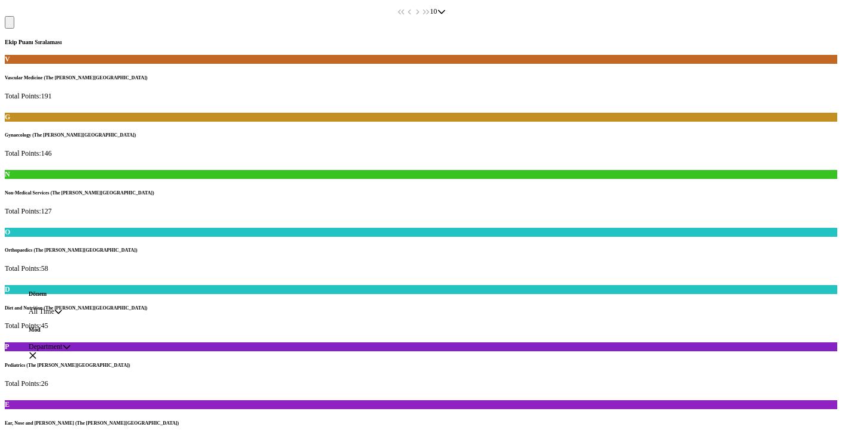
click at [63, 351] on span "Department" at bounding box center [46, 346] width 34 height 9
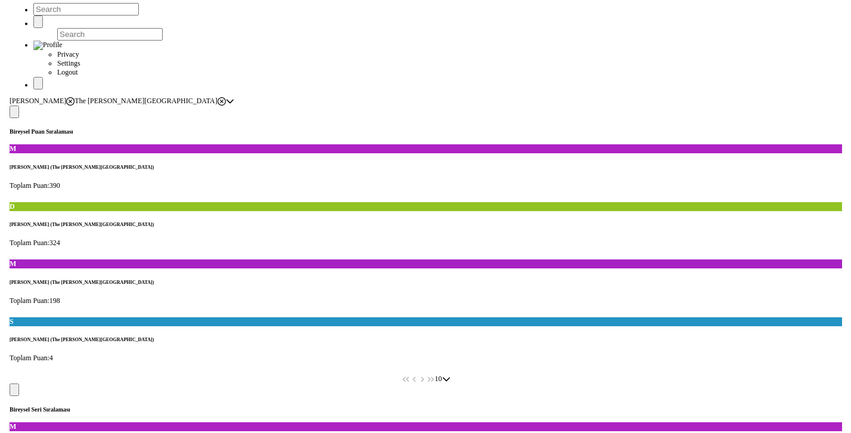
scroll to position [491, 0]
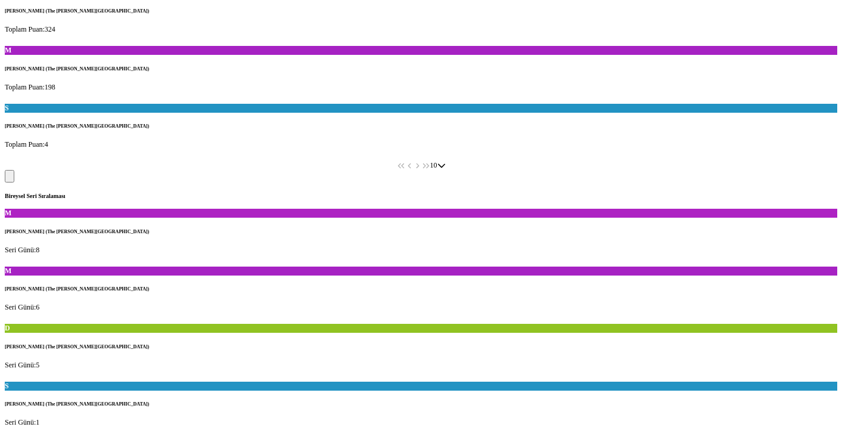
click at [54, 197] on span "All Time" at bounding box center [42, 195] width 26 height 9
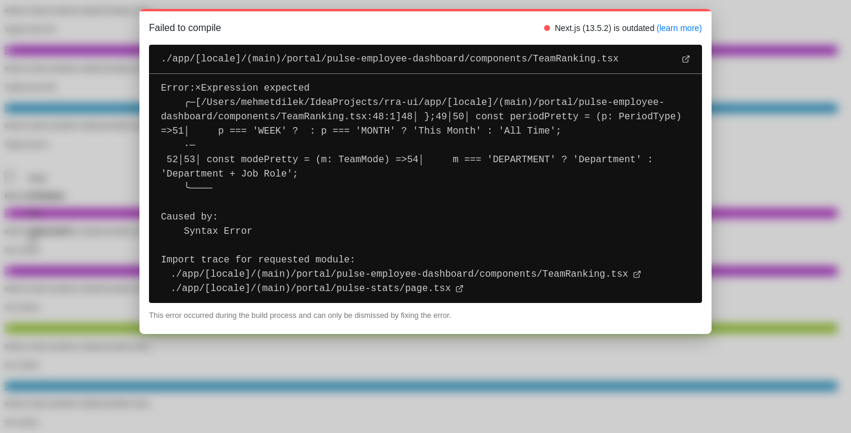
scroll to position [6, 44]
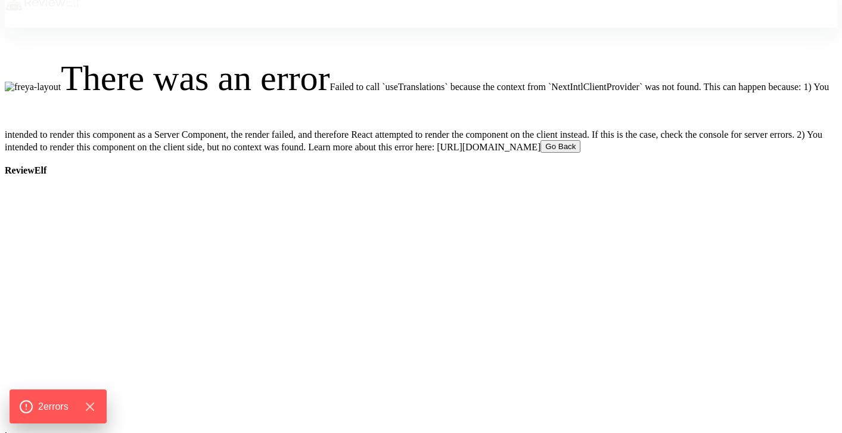
scroll to position [10, 0]
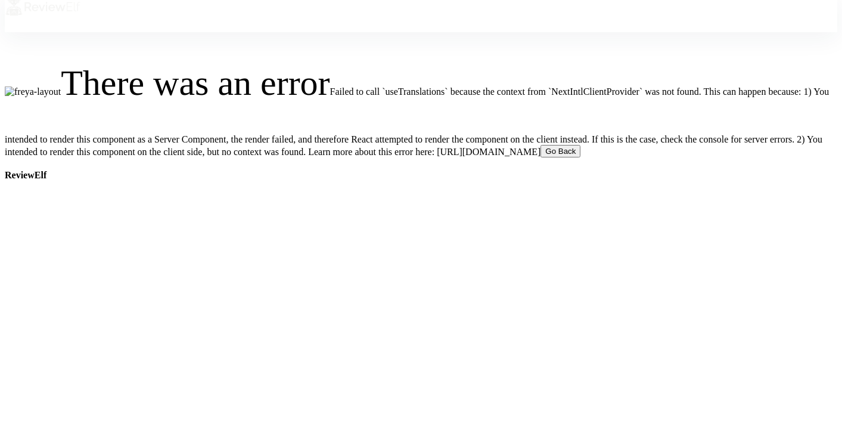
click at [567, 100] on div "There was an error Failed to call `useTranslations` because the context from `N…" at bounding box center [421, 94] width 832 height 125
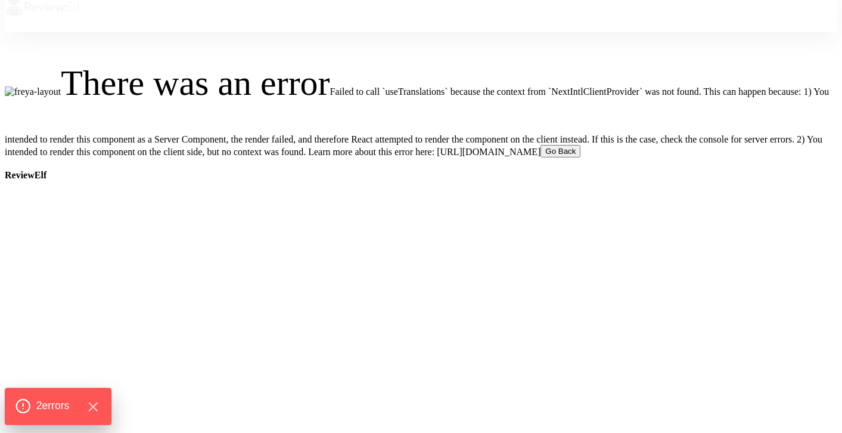
click at [55, 394] on div "2 error s" at bounding box center [58, 405] width 107 height 37
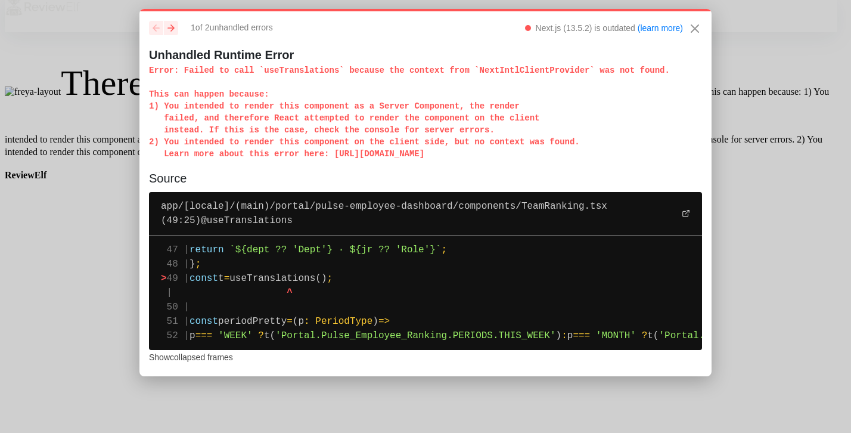
click at [307, 72] on p "Error : Failed to call `useTranslations` because the context from `NextIntlClie…" at bounding box center [425, 111] width 553 height 95
drag, startPoint x: 184, startPoint y: 71, endPoint x: 198, endPoint y: 79, distance: 15.7
click at [198, 79] on p "Error : Failed to call `useTranslations` because the context from `NextIntlClie…" at bounding box center [425, 111] width 553 height 95
drag, startPoint x: 151, startPoint y: 70, endPoint x: 300, endPoint y: 173, distance: 182.0
click at [300, 173] on div "previous next 1 of 2 unhandled error s Next.js (13.5.2) is outdated (learn more…" at bounding box center [425, 192] width 572 height 367
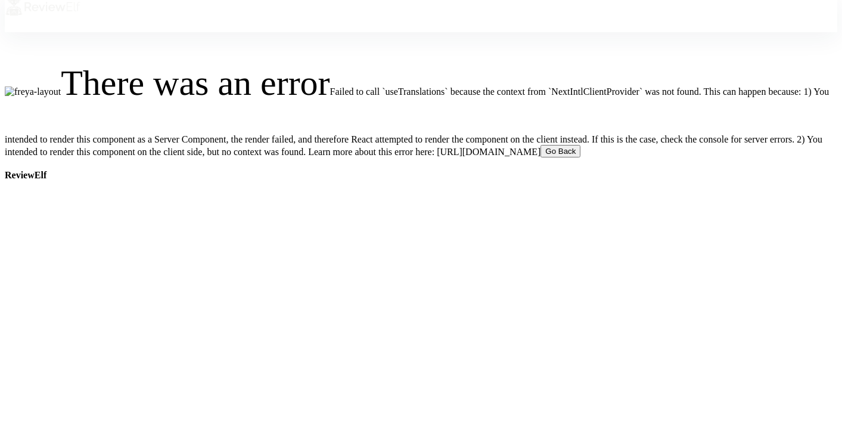
click at [540, 126] on div "There was an error Failed to call `useTranslations` because the context from `N…" at bounding box center [421, 94] width 832 height 125
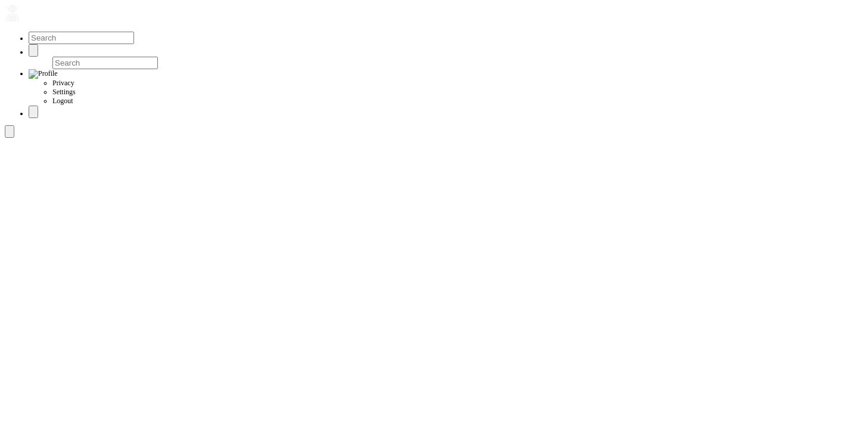
scroll to position [10, 0]
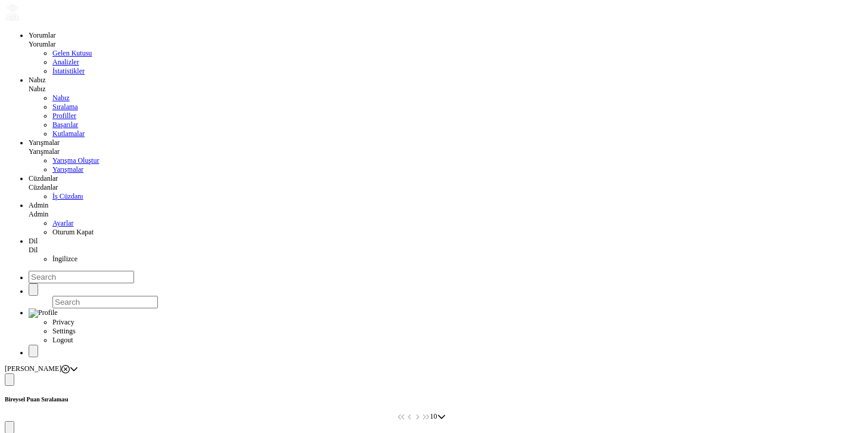
click at [70, 364] on div "Beymen Suadiye" at bounding box center [37, 368] width 65 height 9
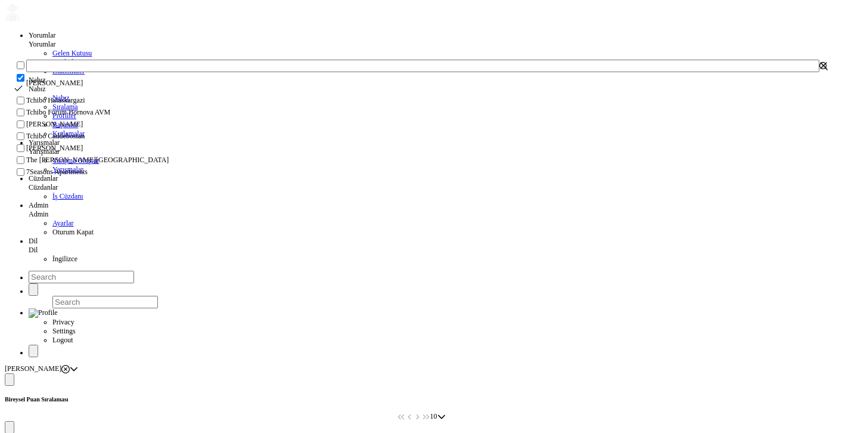
scroll to position [82, 0]
click at [86, 164] on span "The Clementine Churchill Hospital" at bounding box center [97, 160] width 142 height 9
checkbox input "true"
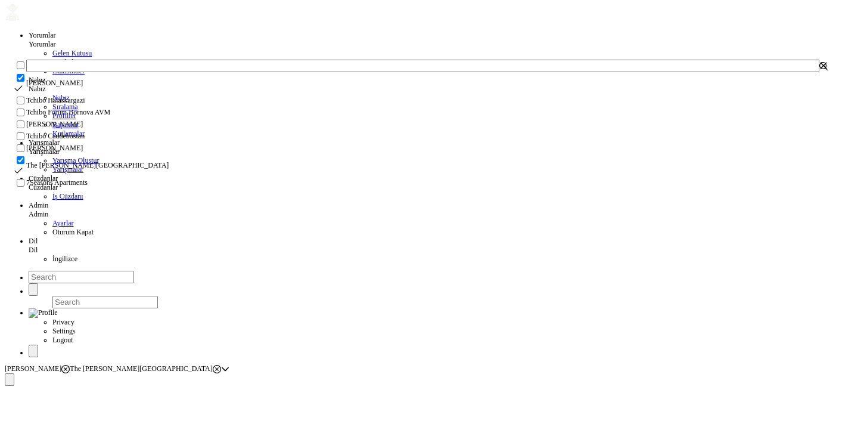
scroll to position [77, 0]
click at [819, 70] on icon "button" at bounding box center [823, 65] width 8 height 8
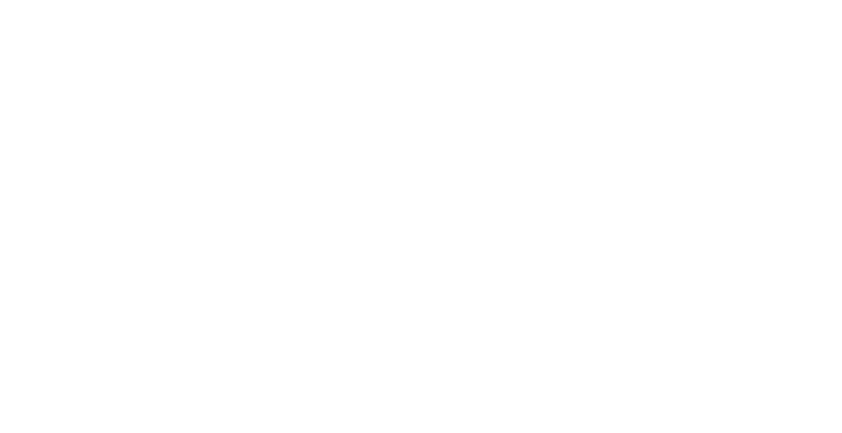
scroll to position [0, 0]
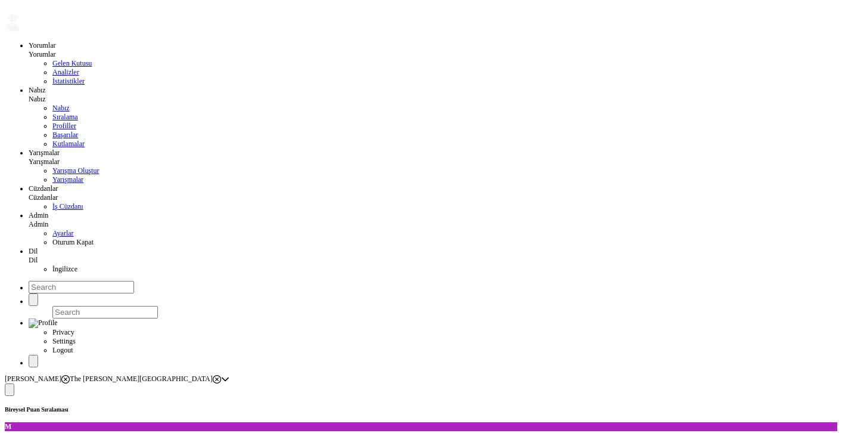
click at [14, 383] on button at bounding box center [10, 389] width 10 height 13
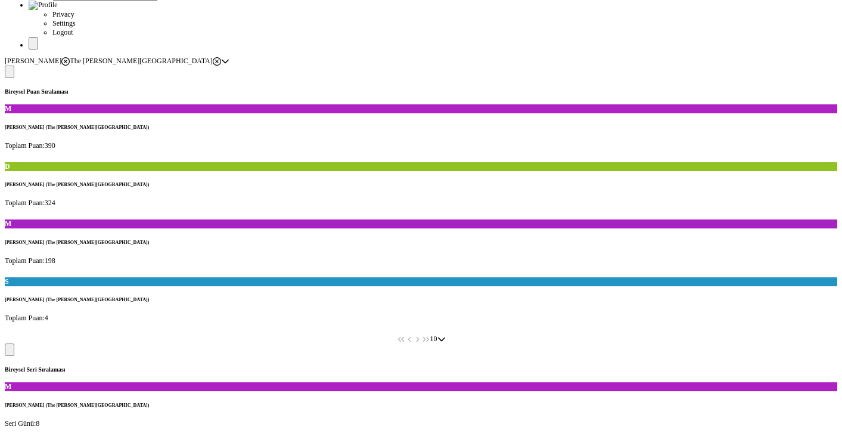
scroll to position [379, 0]
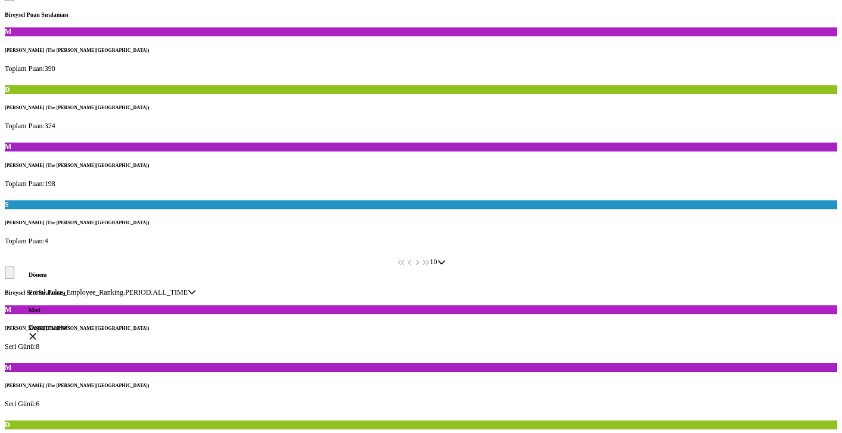
scroll to position [402, 0]
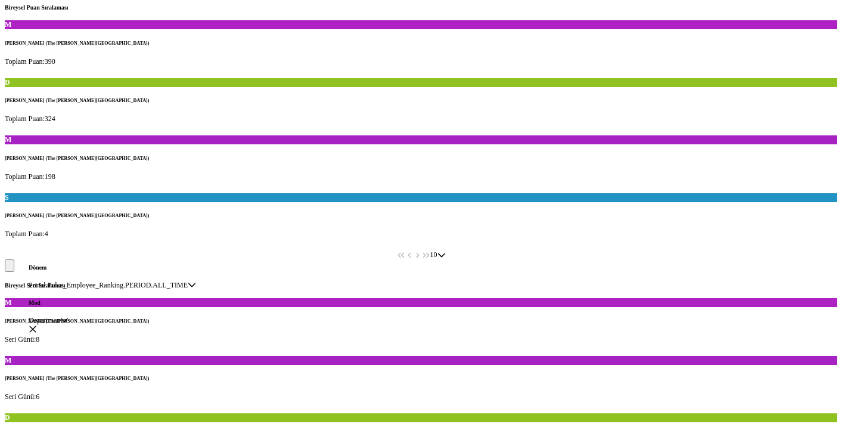
click at [60, 322] on span "Departman" at bounding box center [45, 320] width 32 height 9
click at [95, 284] on span "Portal.Pulse_Employee_Ranking.PERIOD.ALL_TIME" at bounding box center [108, 285] width 159 height 9
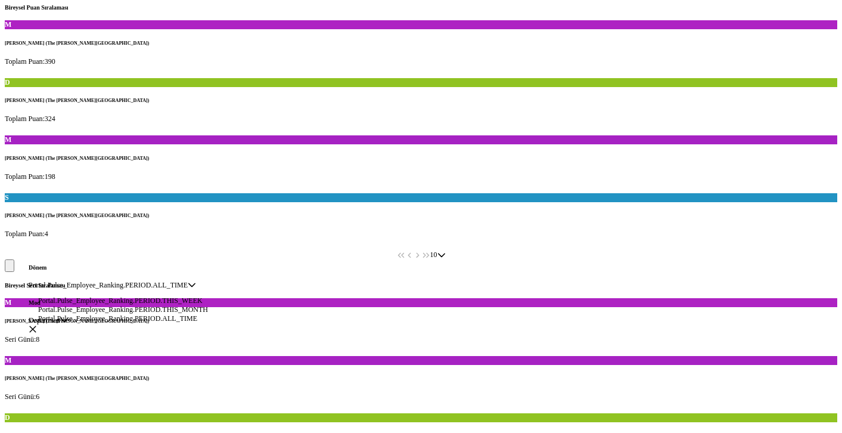
click at [95, 284] on span "Portal.Pulse_Employee_Ranking.PERIOD.ALL_TIME" at bounding box center [108, 285] width 159 height 9
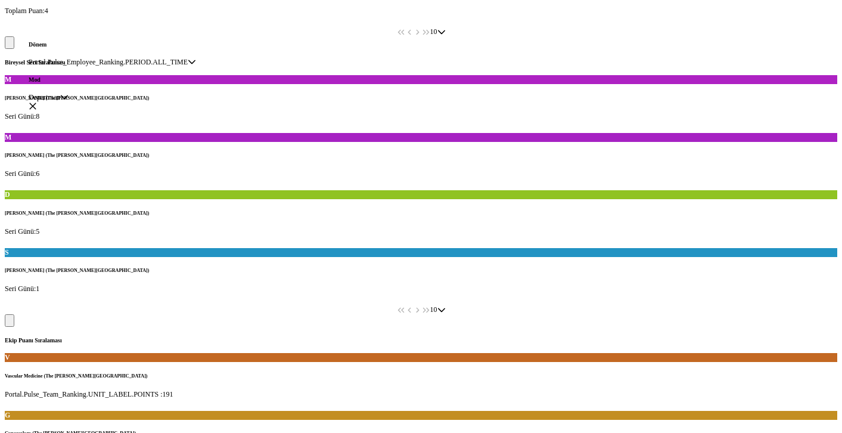
scroll to position [607, 0]
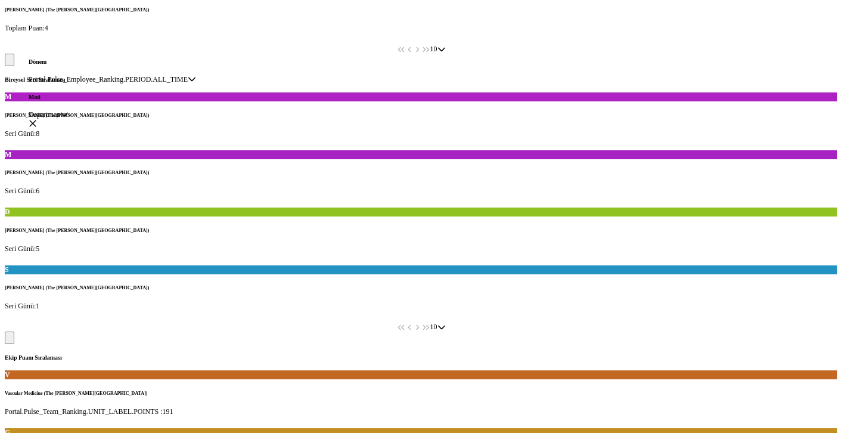
click at [188, 77] on span "Portal.Pulse_Employee_Ranking.PERIOD.ALL_TIME" at bounding box center [108, 79] width 159 height 9
click at [69, 58] on h5 "Dönem" at bounding box center [49, 61] width 40 height 7
click at [60, 113] on span "Departman" at bounding box center [45, 114] width 32 height 9
click at [36, 120] on icon "button" at bounding box center [33, 123] width 7 height 7
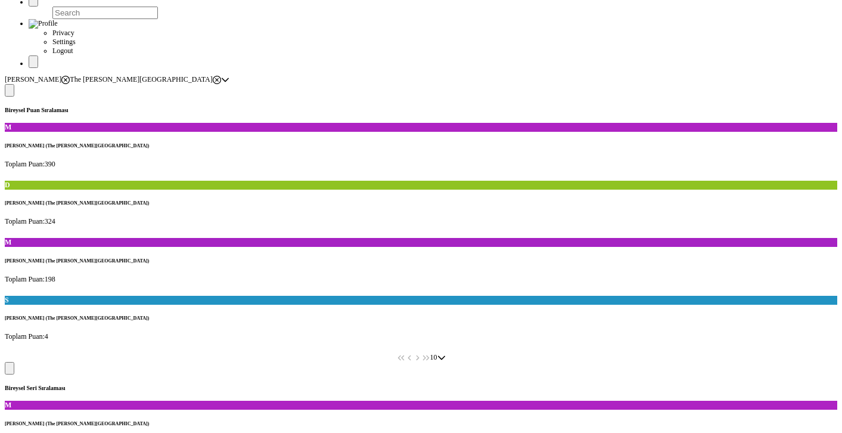
scroll to position [202, 0]
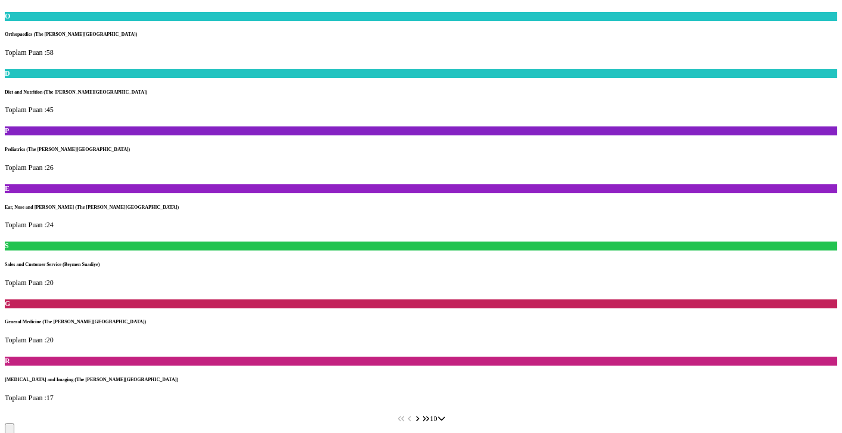
scroll to position [1105, 0]
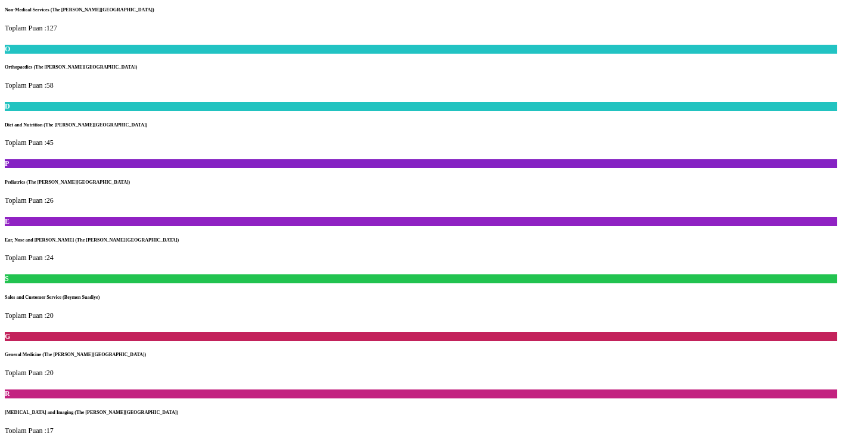
click at [52, 126] on span "Tamamı" at bounding box center [40, 128] width 23 height 9
click at [56, 157] on span "Bu Ay" at bounding box center [47, 153] width 18 height 8
click at [46, 128] on span "Bu Ay" at bounding box center [38, 128] width 18 height 9
click at [64, 148] on span "Bu Hafta" at bounding box center [51, 144] width 26 height 8
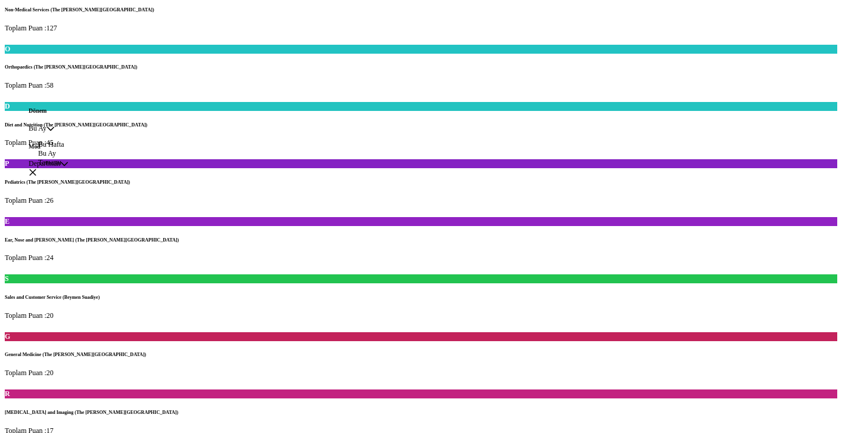
scroll to position [1040, 0]
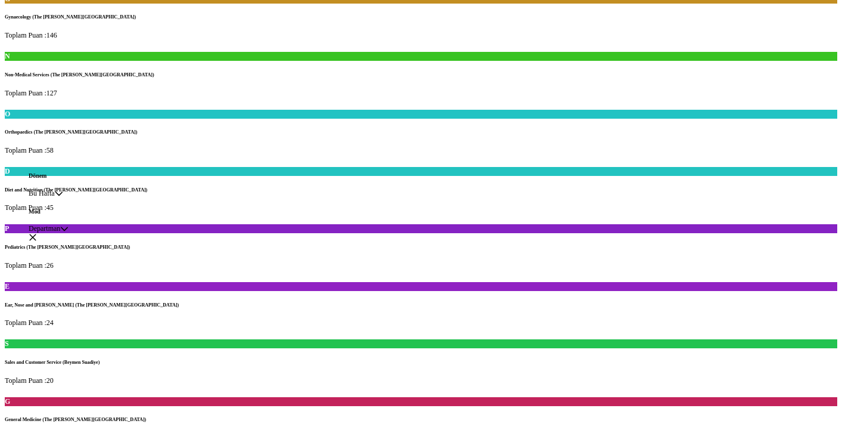
click at [55, 192] on span "Bu Hafta" at bounding box center [42, 193] width 26 height 9
click at [61, 231] on span "Tamamı" at bounding box center [49, 227] width 23 height 8
click at [60, 233] on span "Departman" at bounding box center [45, 228] width 32 height 9
click at [76, 262] on span "Departman ve Rol" at bounding box center [64, 258] width 52 height 8
click at [37, 233] on button "button" at bounding box center [33, 237] width 8 height 8
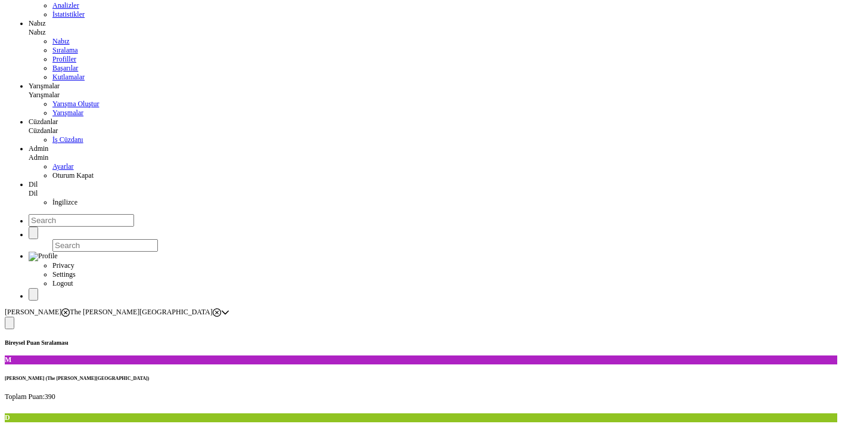
scroll to position [0, 0]
